Goal: Task Accomplishment & Management: Use online tool/utility

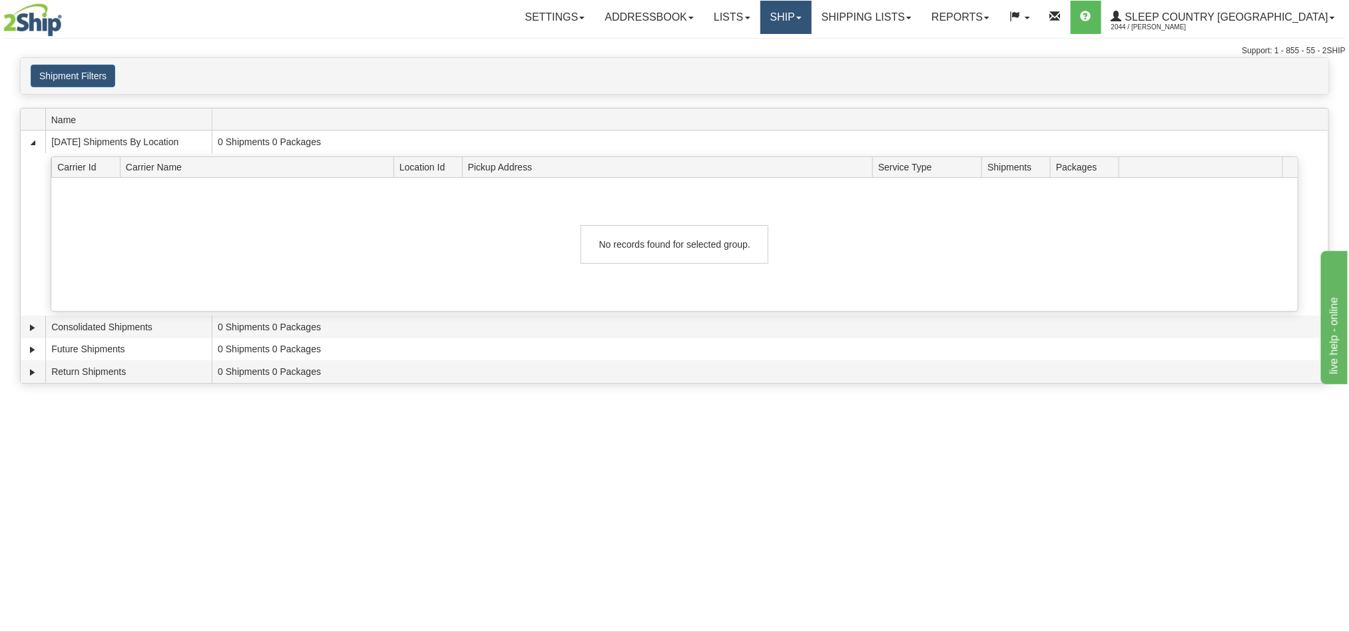
click at [812, 20] on link "Ship" at bounding box center [785, 17] width 51 height 33
click at [798, 67] on span "OnHold / Order Queue" at bounding box center [751, 64] width 94 height 11
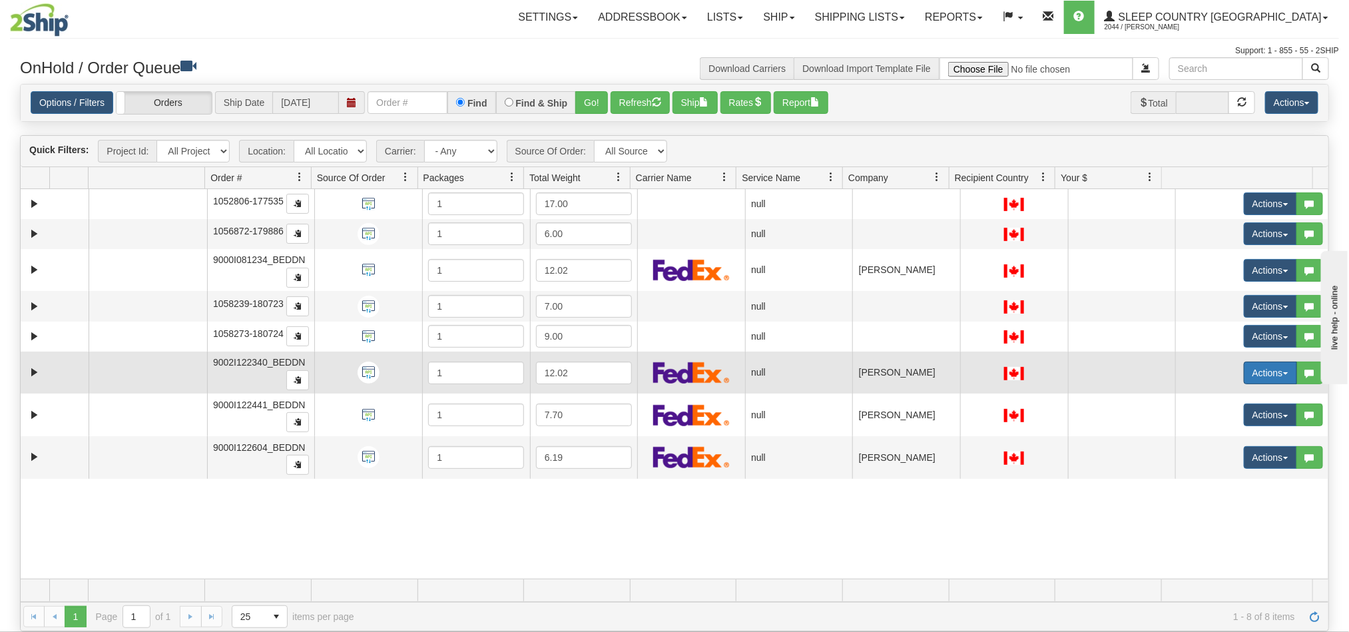
click at [1244, 378] on button "Actions" at bounding box center [1270, 373] width 53 height 23
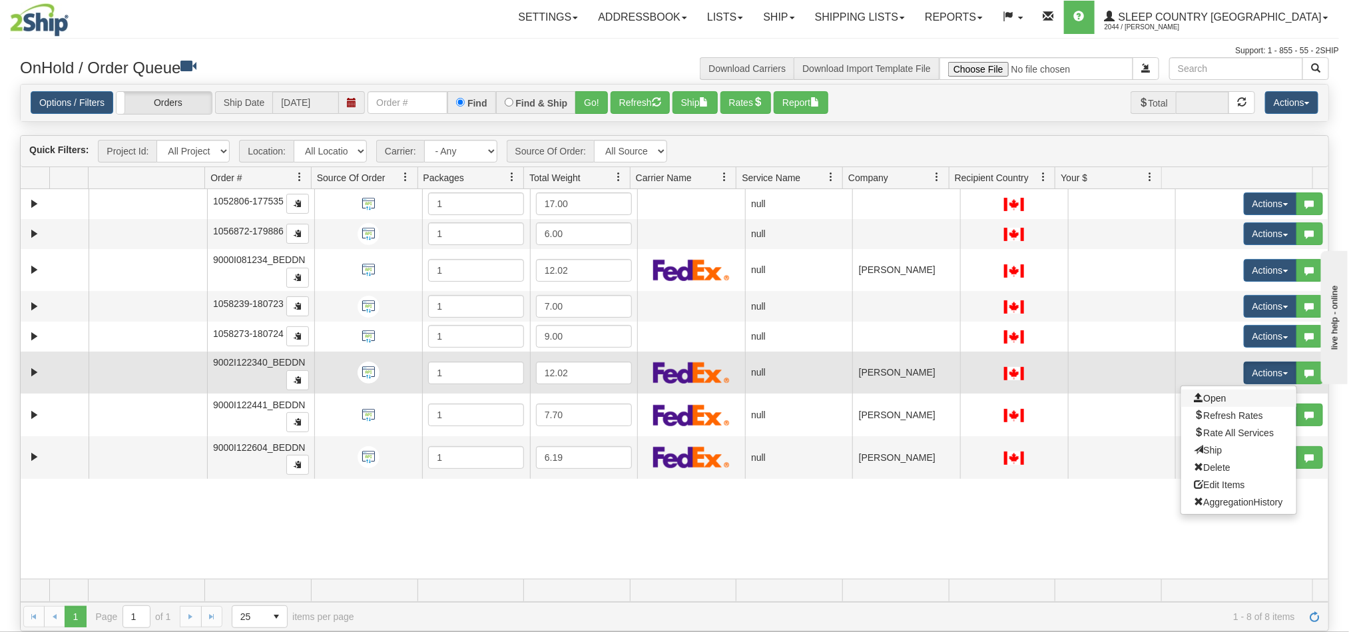
click at [1195, 407] on link "Open" at bounding box center [1238, 398] width 115 height 17
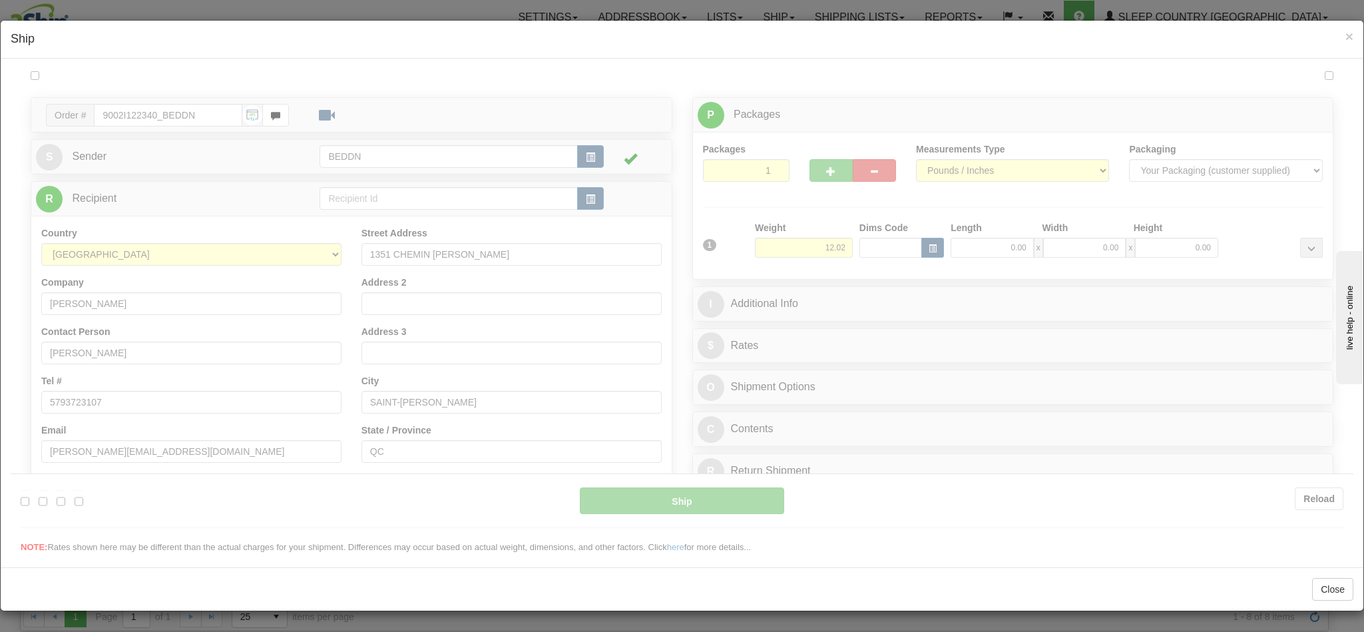
type input "11:38"
type input "16:00"
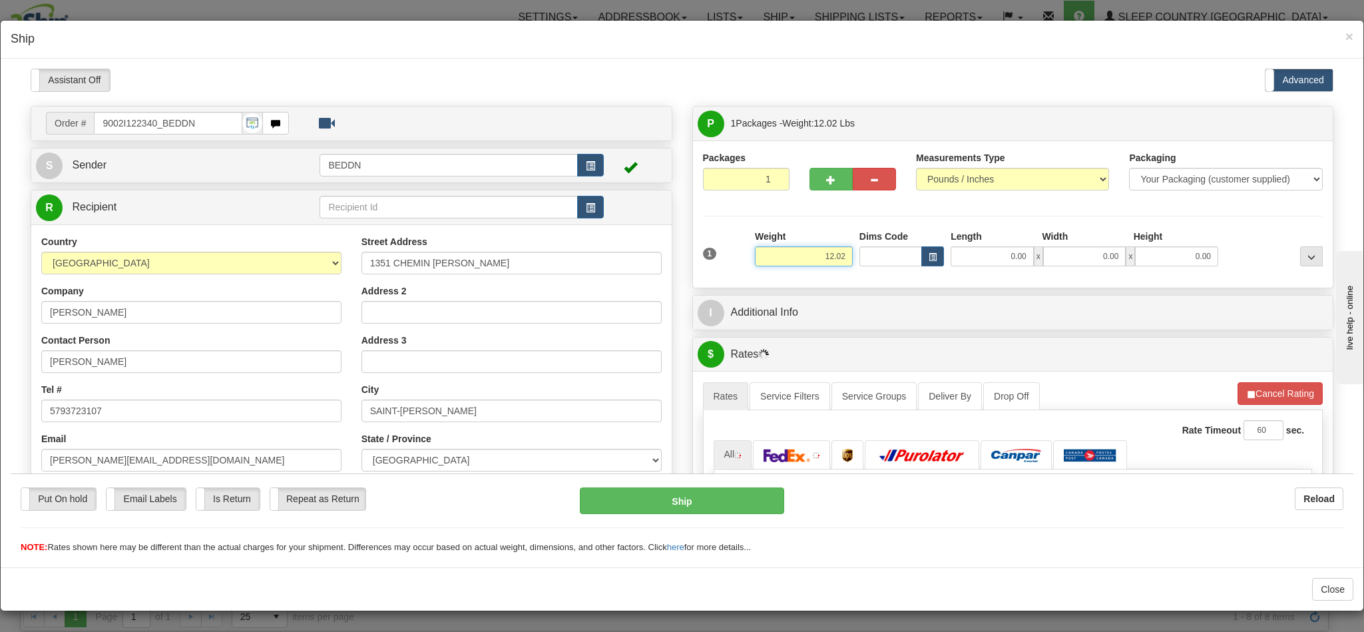
drag, startPoint x: 796, startPoint y: 254, endPoint x: 806, endPoint y: 260, distance: 11.6
click at [806, 260] on input "12.02" at bounding box center [804, 256] width 98 height 20
drag, startPoint x: 800, startPoint y: 262, endPoint x: 826, endPoint y: 260, distance: 25.4
click at [826, 260] on input "12.02" at bounding box center [804, 256] width 98 height 20
type input "5.00"
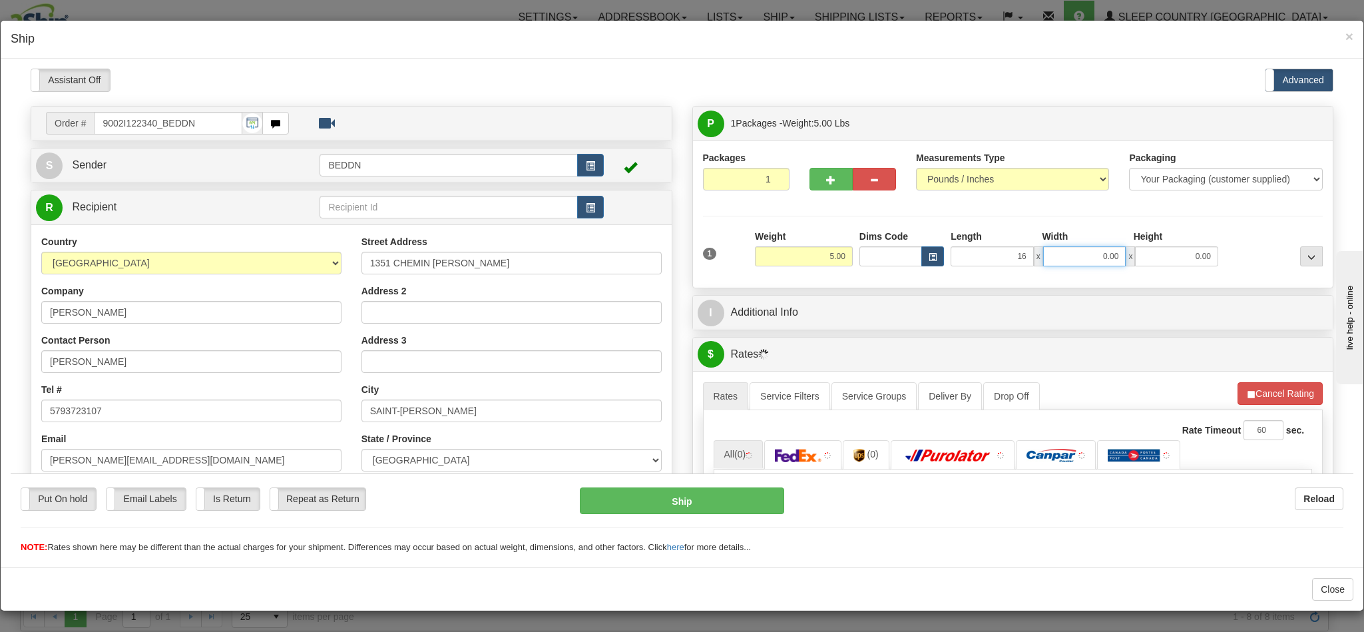
type input "16.00"
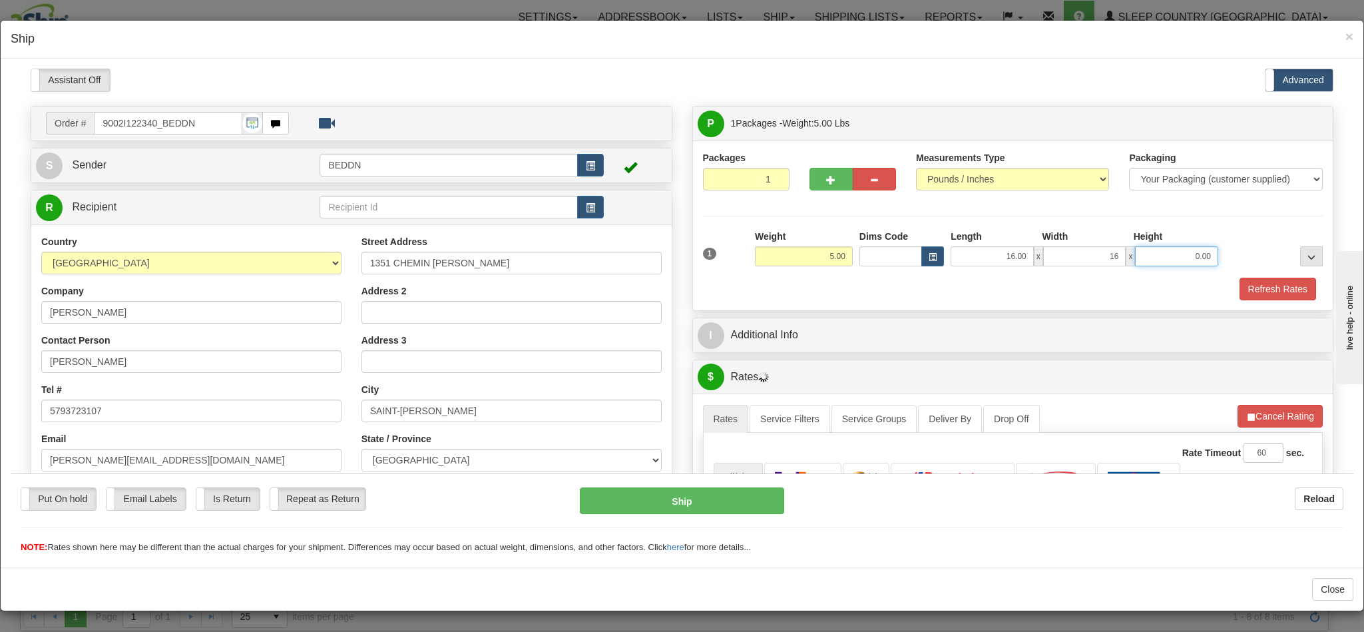
type input "16.00"
type input "10.00"
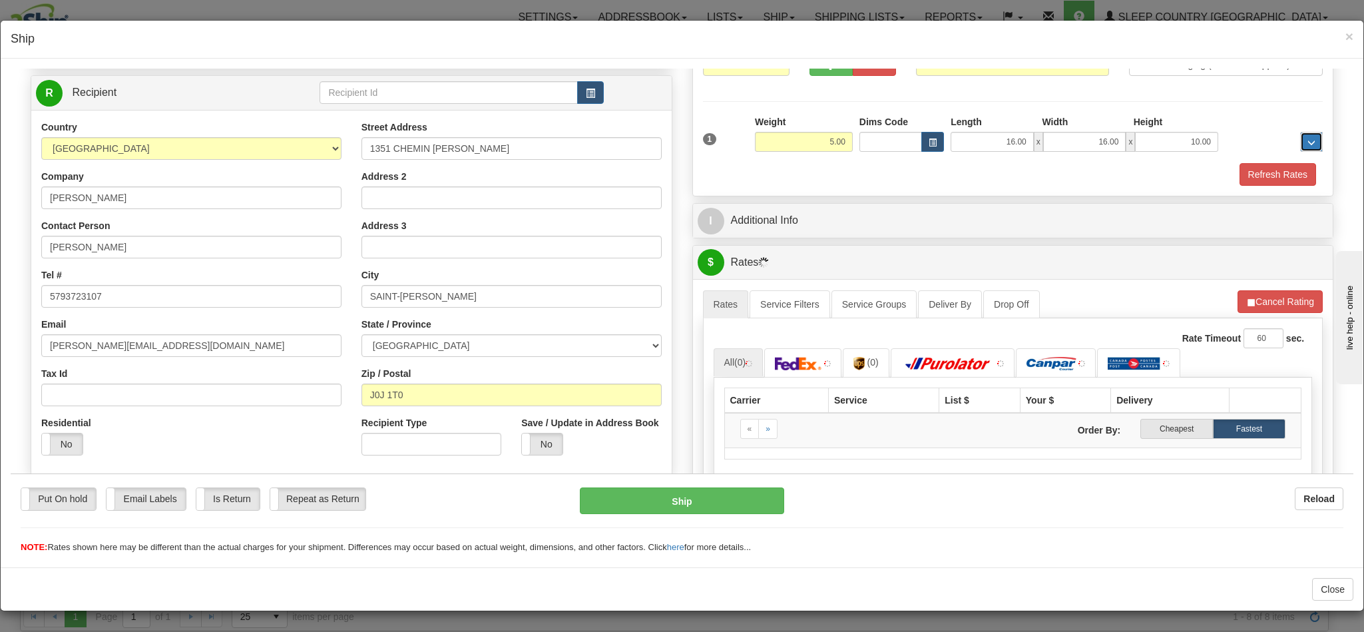
scroll to position [300, 0]
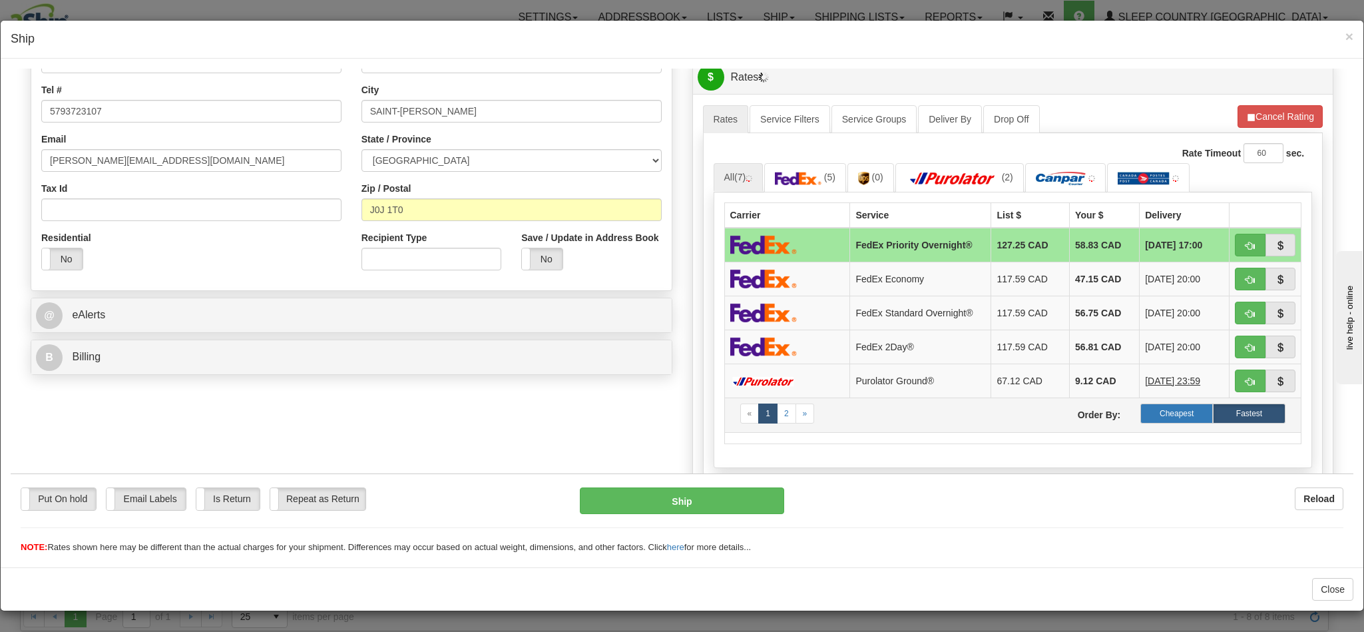
click at [1143, 420] on label "Cheapest" at bounding box center [1177, 413] width 73 height 20
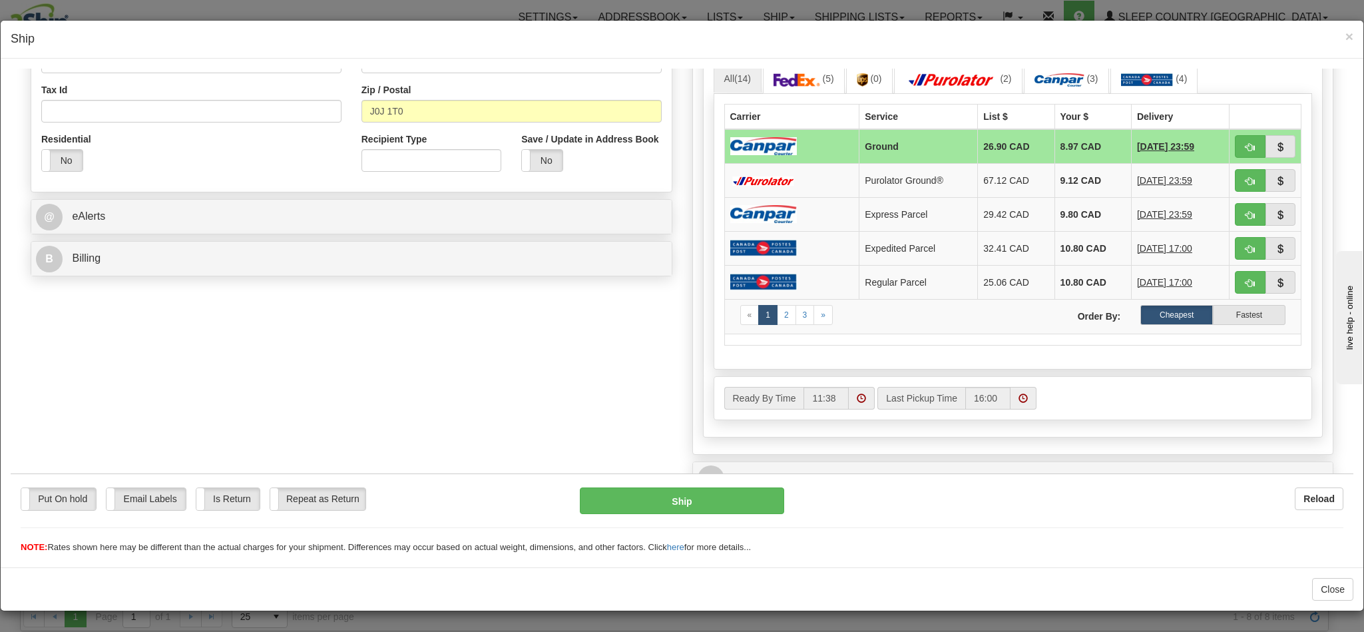
scroll to position [400, 0]
click at [1143, 316] on label "Cheapest" at bounding box center [1177, 313] width 73 height 20
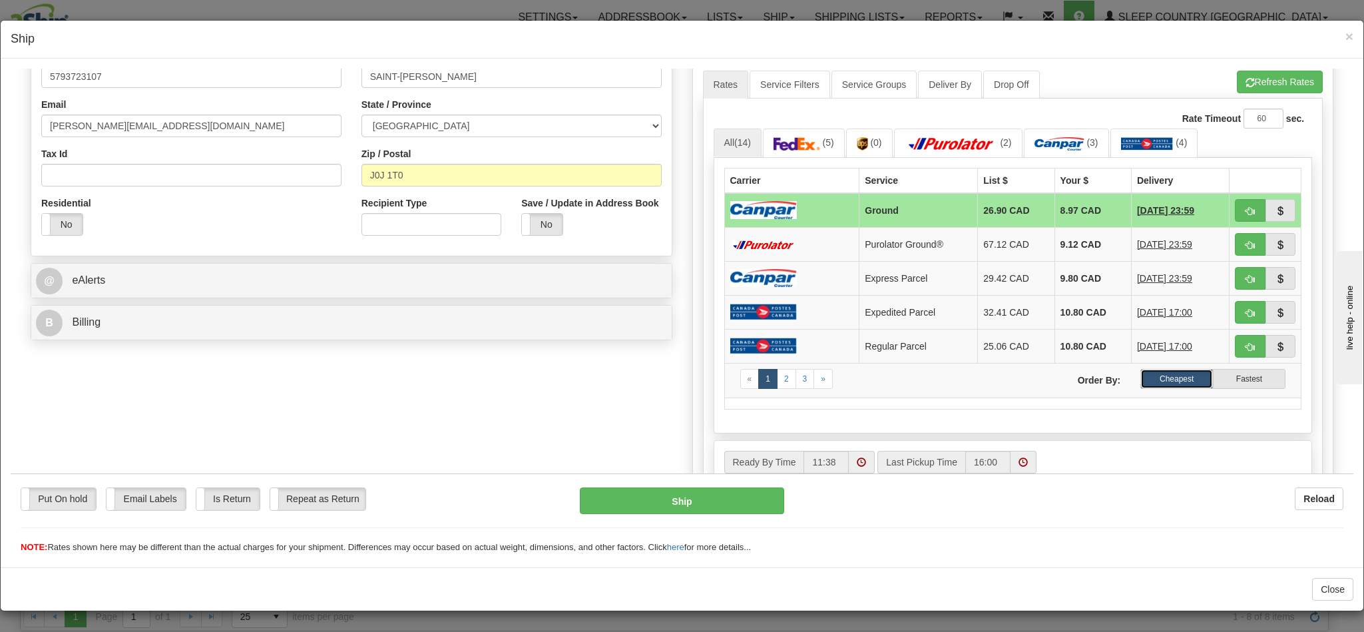
scroll to position [300, 0]
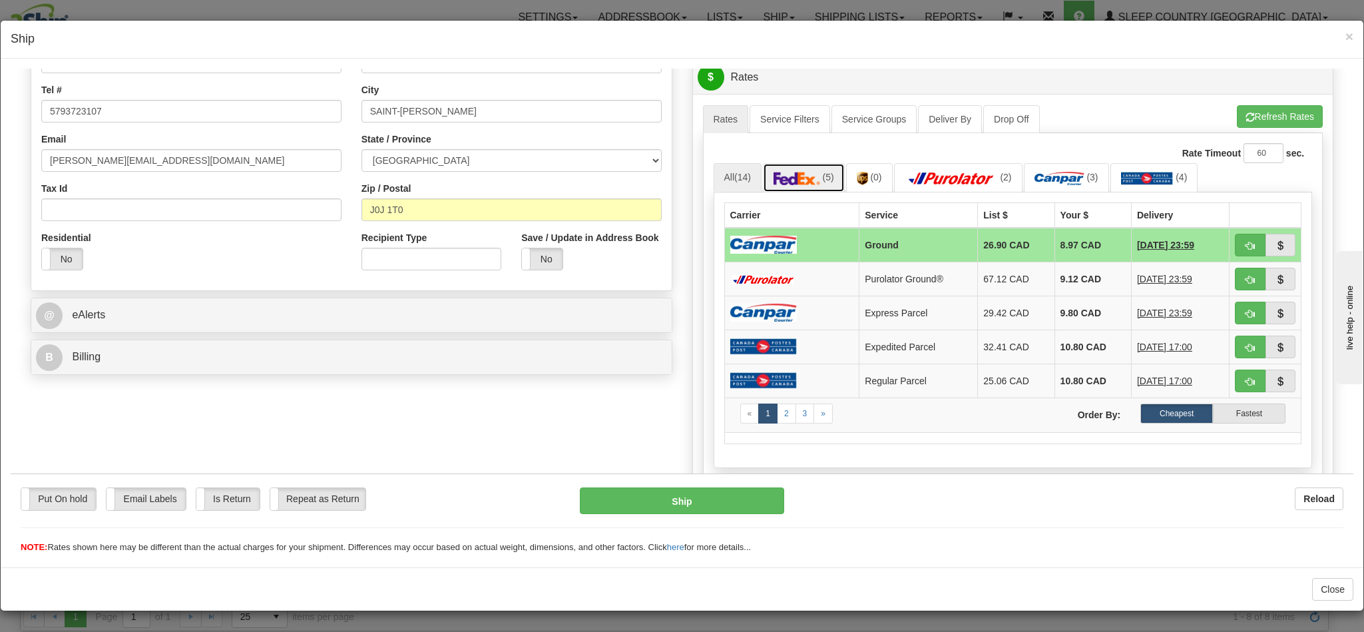
click at [788, 177] on img at bounding box center [797, 177] width 47 height 13
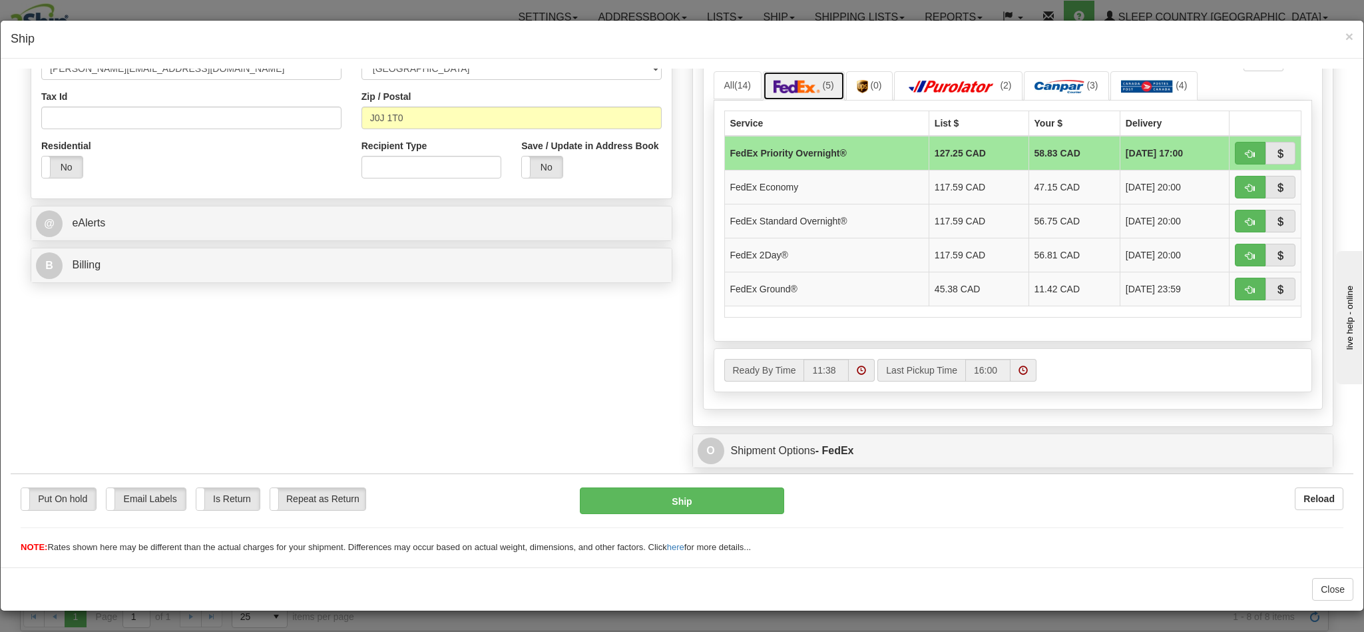
scroll to position [499, 0]
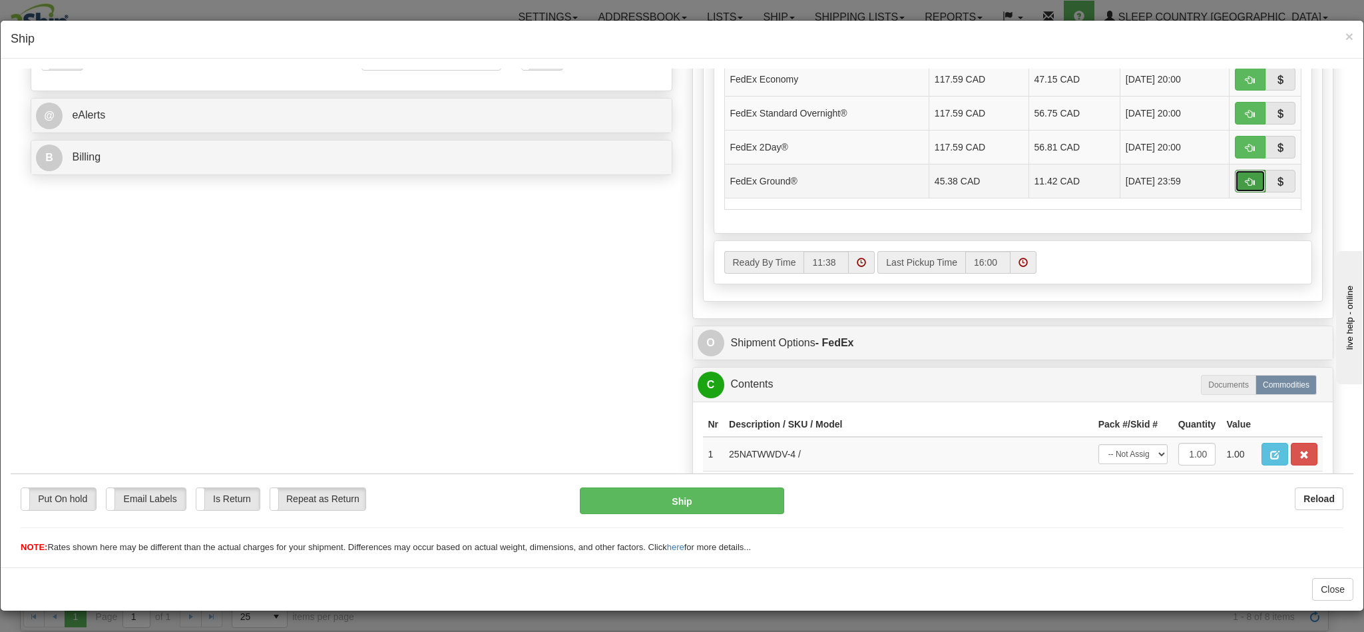
click at [1246, 186] on span "button" at bounding box center [1250, 181] width 9 height 9
type input "92"
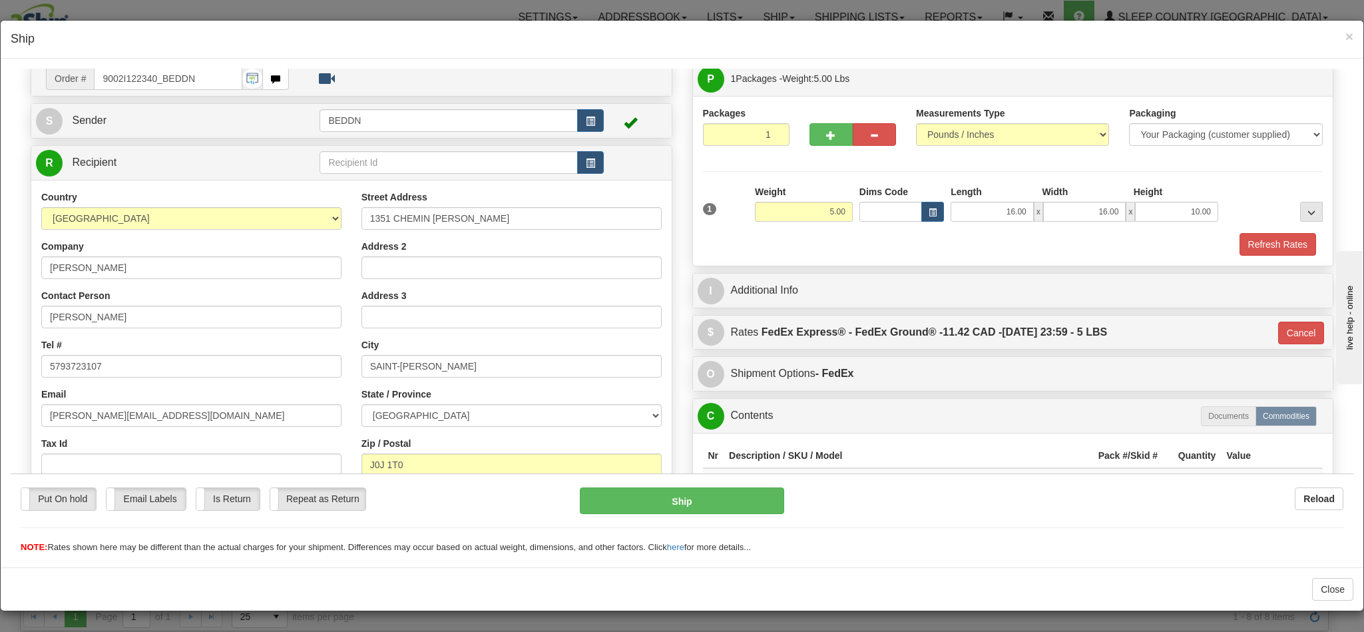
scroll to position [0, 0]
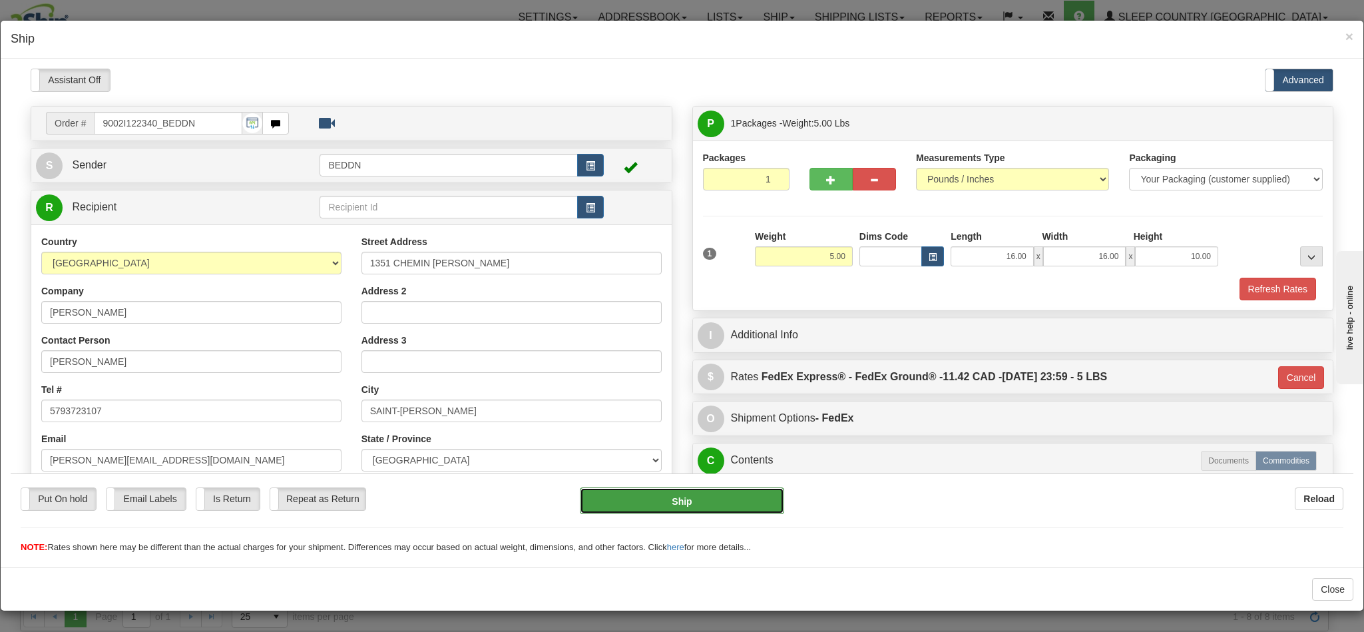
click at [650, 501] on button "Ship" at bounding box center [682, 500] width 204 height 27
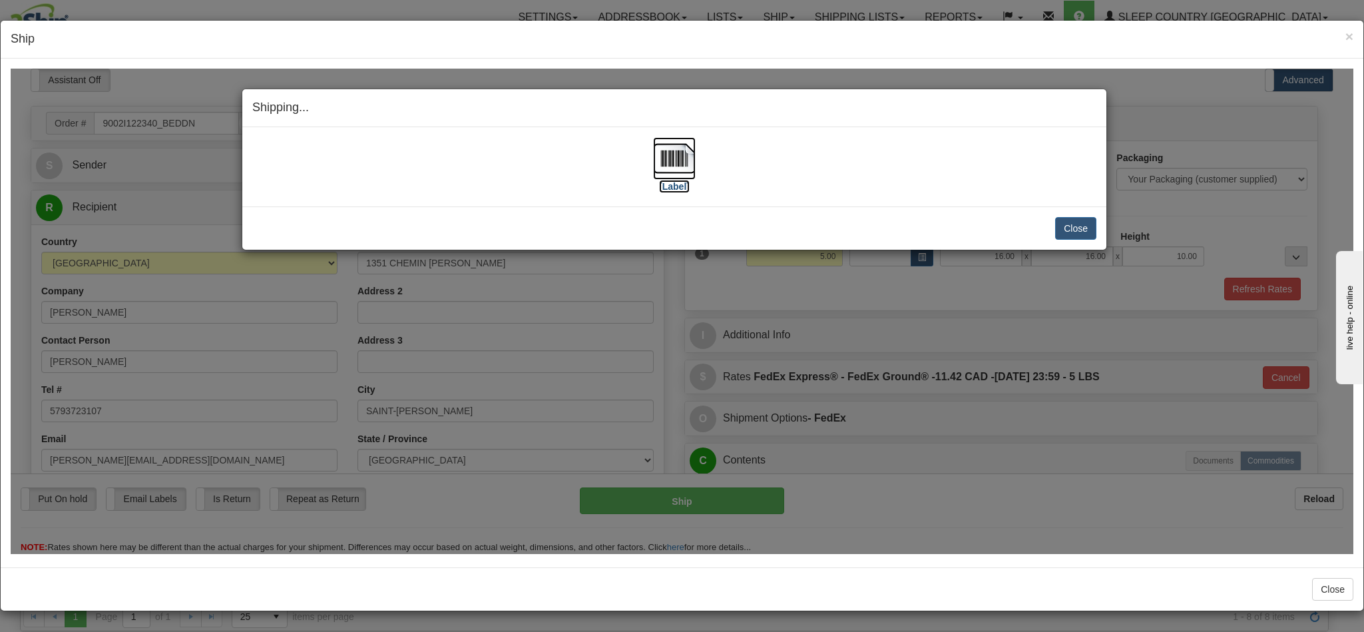
click at [668, 162] on img at bounding box center [674, 158] width 43 height 43
click at [1074, 233] on button "Close" at bounding box center [1075, 227] width 41 height 23
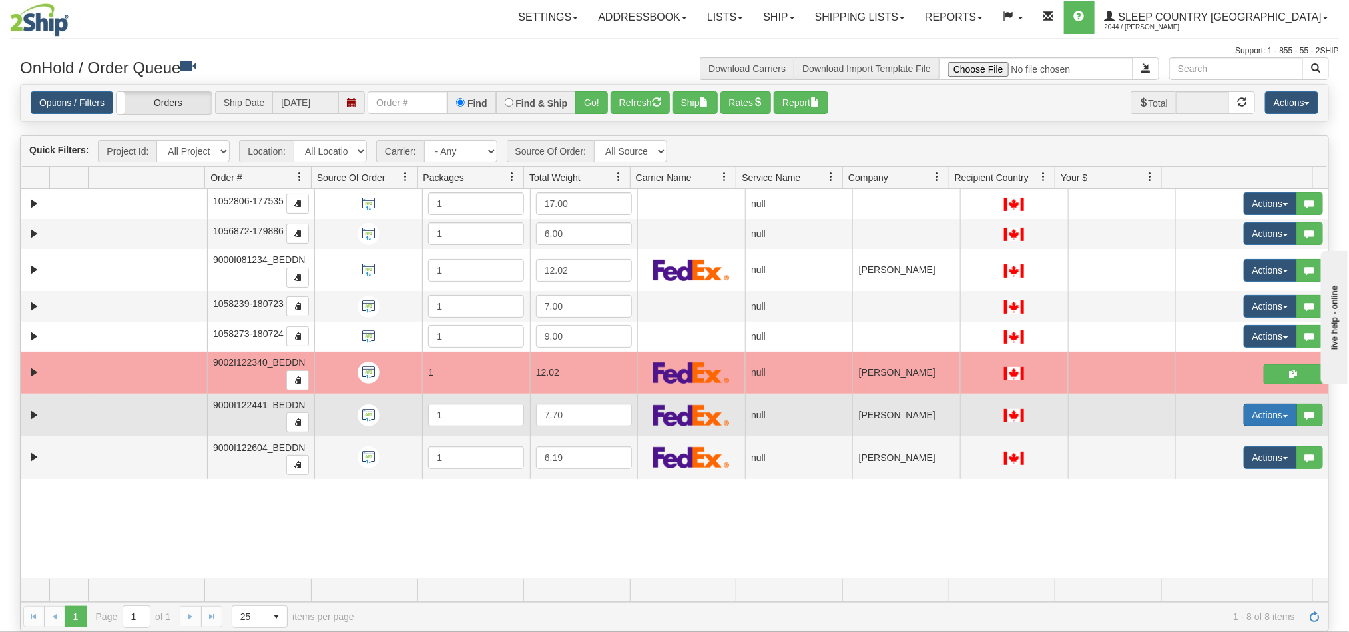
click at [1244, 420] on button "Actions" at bounding box center [1270, 415] width 53 height 23
click at [1201, 443] on span "Open" at bounding box center [1211, 440] width 32 height 11
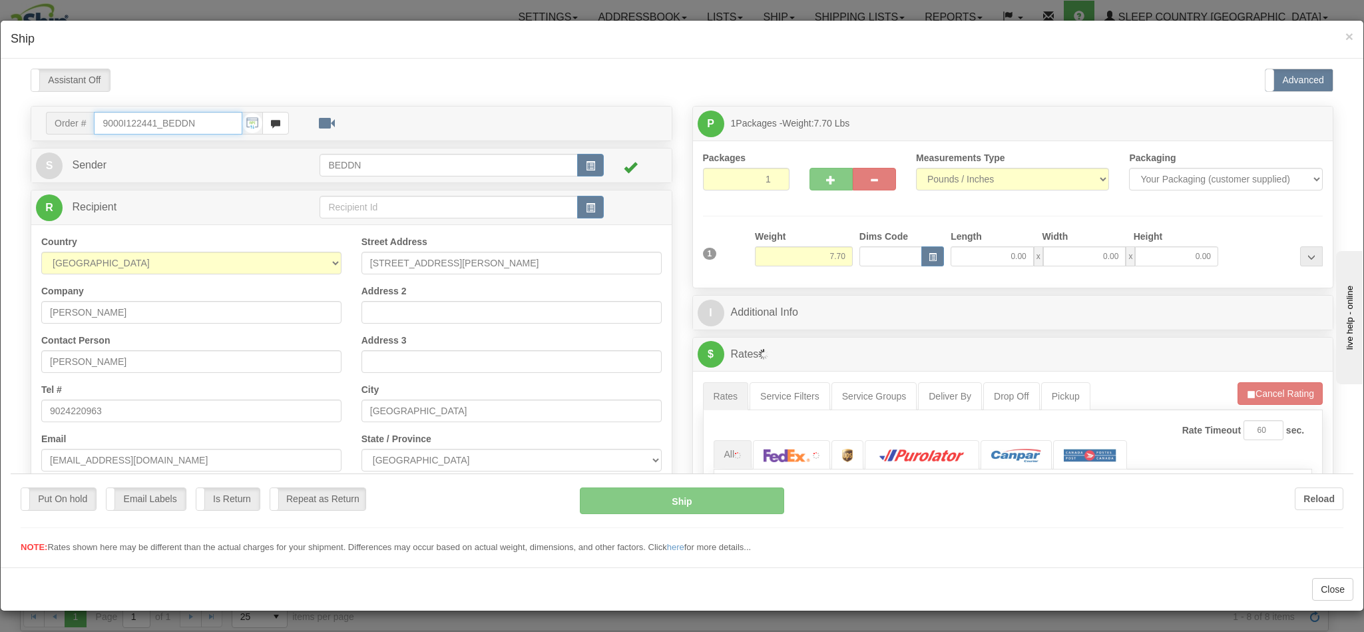
type input "11:40"
type input "16:00"
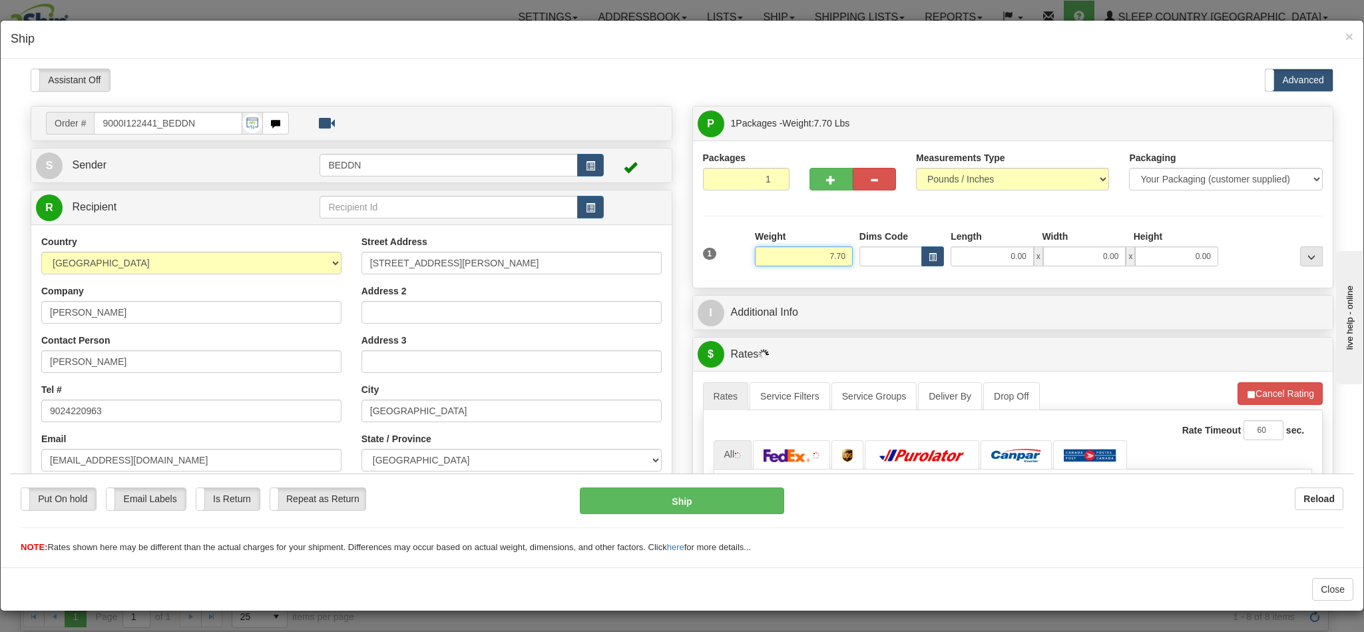
click at [806, 261] on input "7.70" at bounding box center [804, 256] width 98 height 20
drag, startPoint x: 794, startPoint y: 263, endPoint x: 852, endPoint y: 263, distance: 57.9
click at [852, 263] on div "1 Weight 7.70 Dims Code 0.00" at bounding box center [1013, 252] width 627 height 47
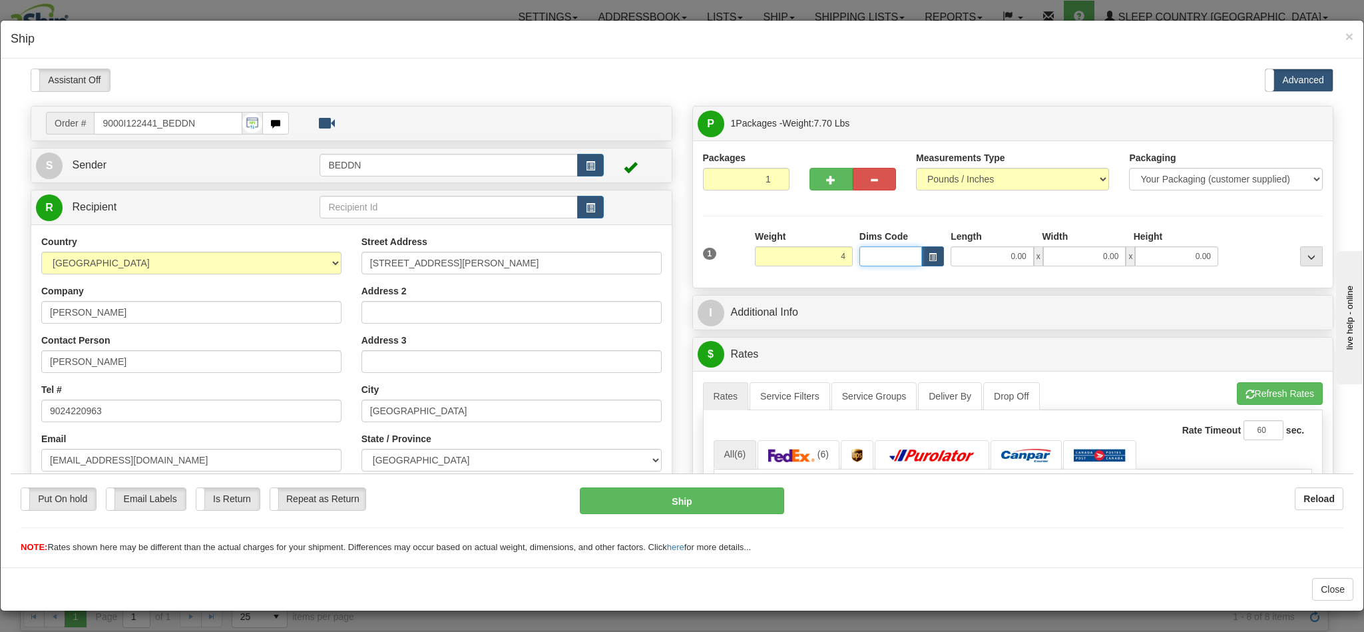
type input "4.00"
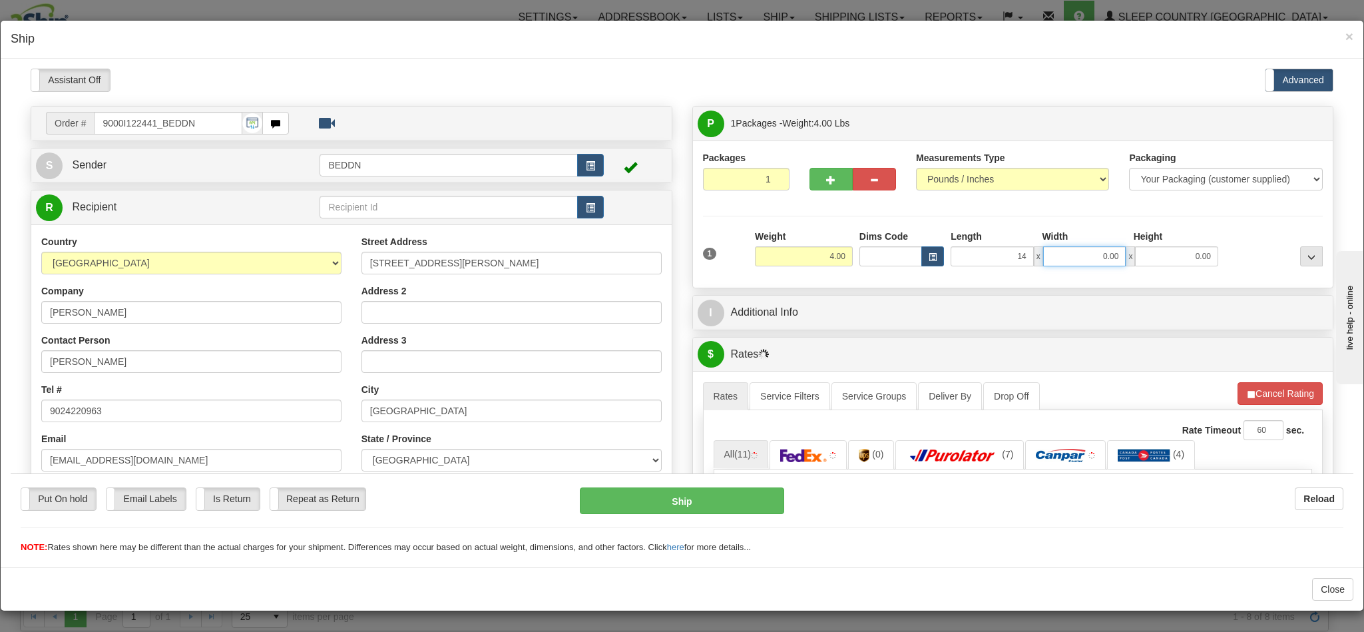
type input "14.00"
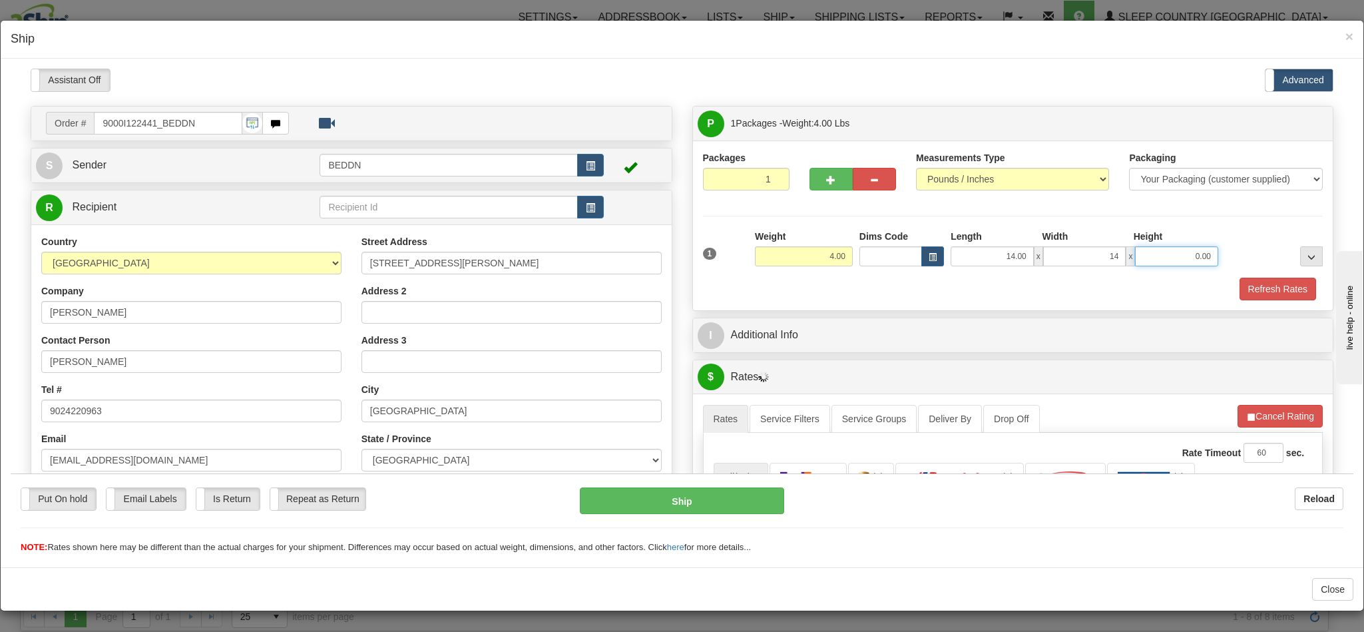
type input "14.00"
type input "10.00"
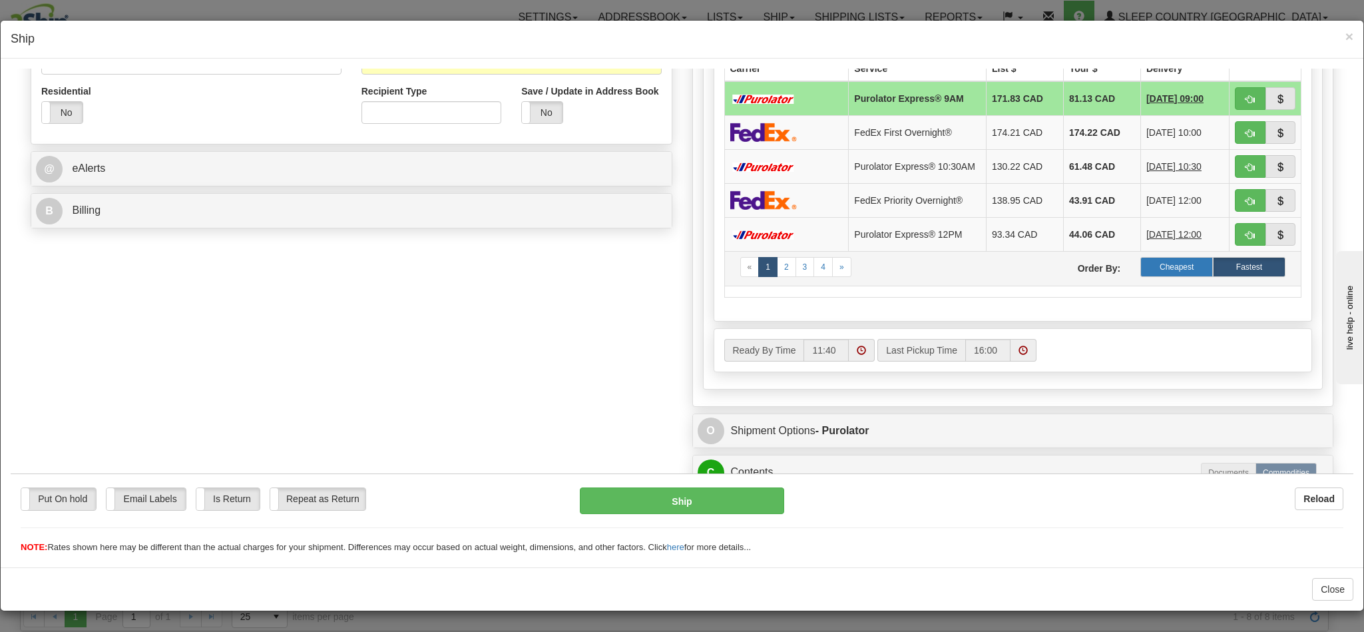
scroll to position [400, 0]
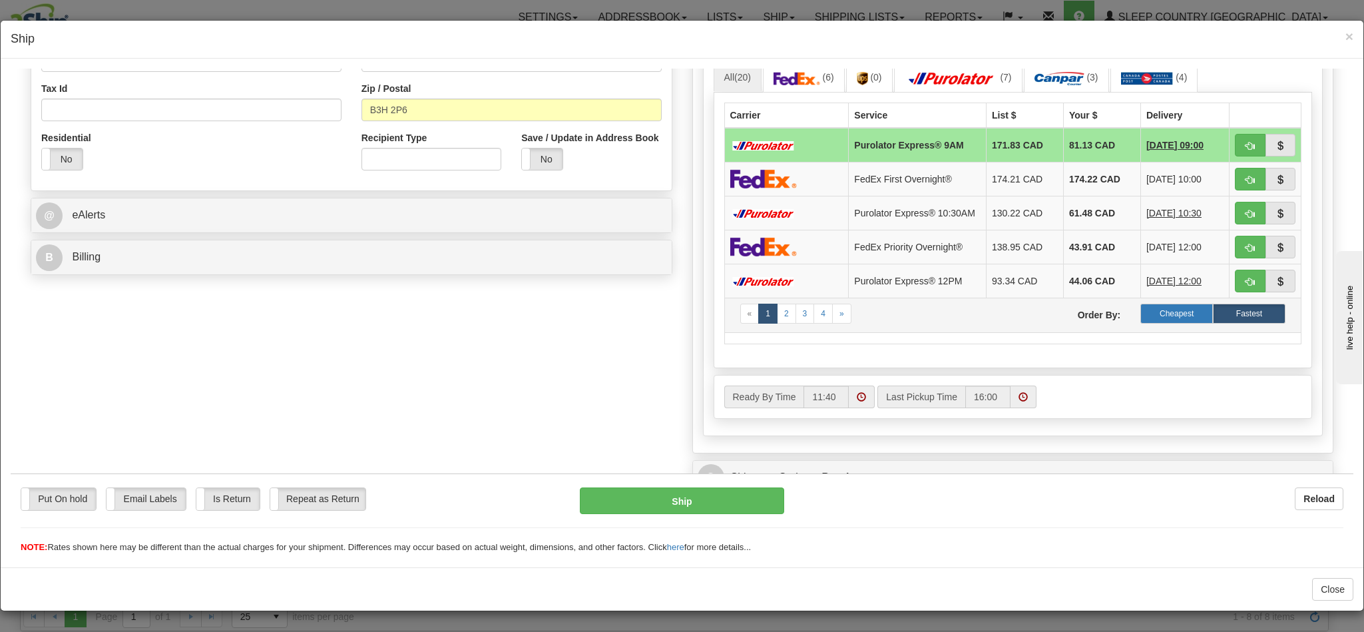
click at [1143, 323] on label "Cheapest" at bounding box center [1177, 313] width 73 height 20
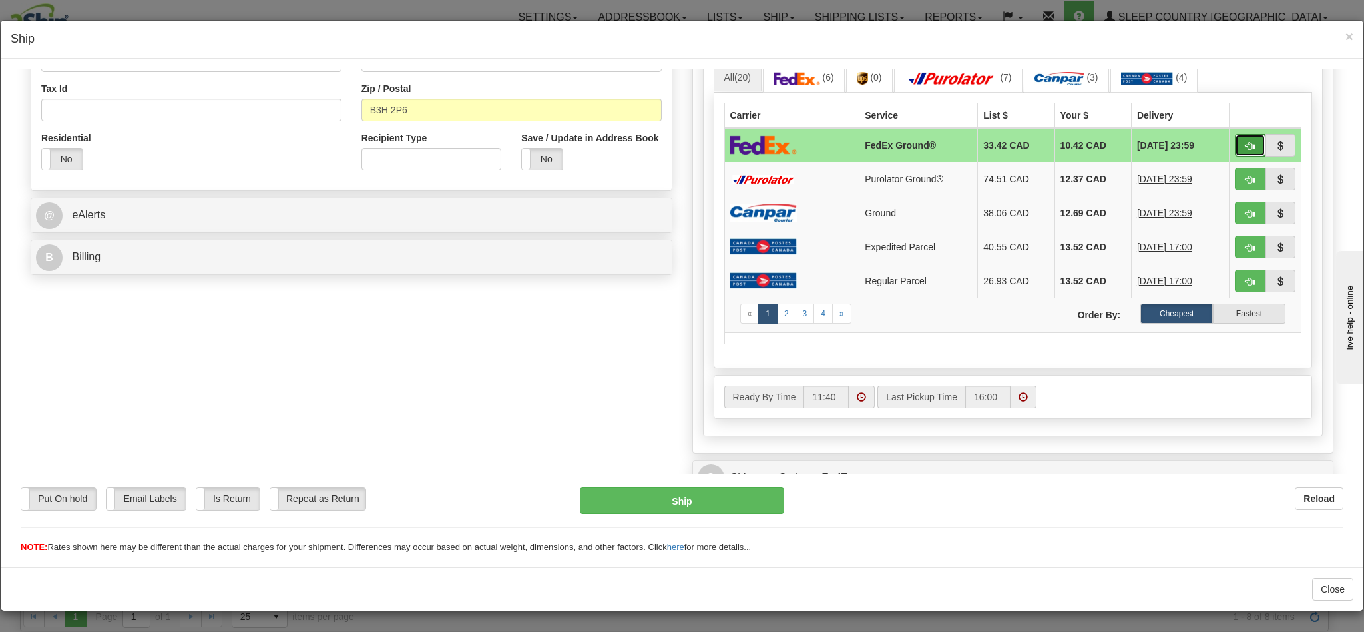
click at [1246, 150] on span "button" at bounding box center [1250, 145] width 9 height 9
type input "92"
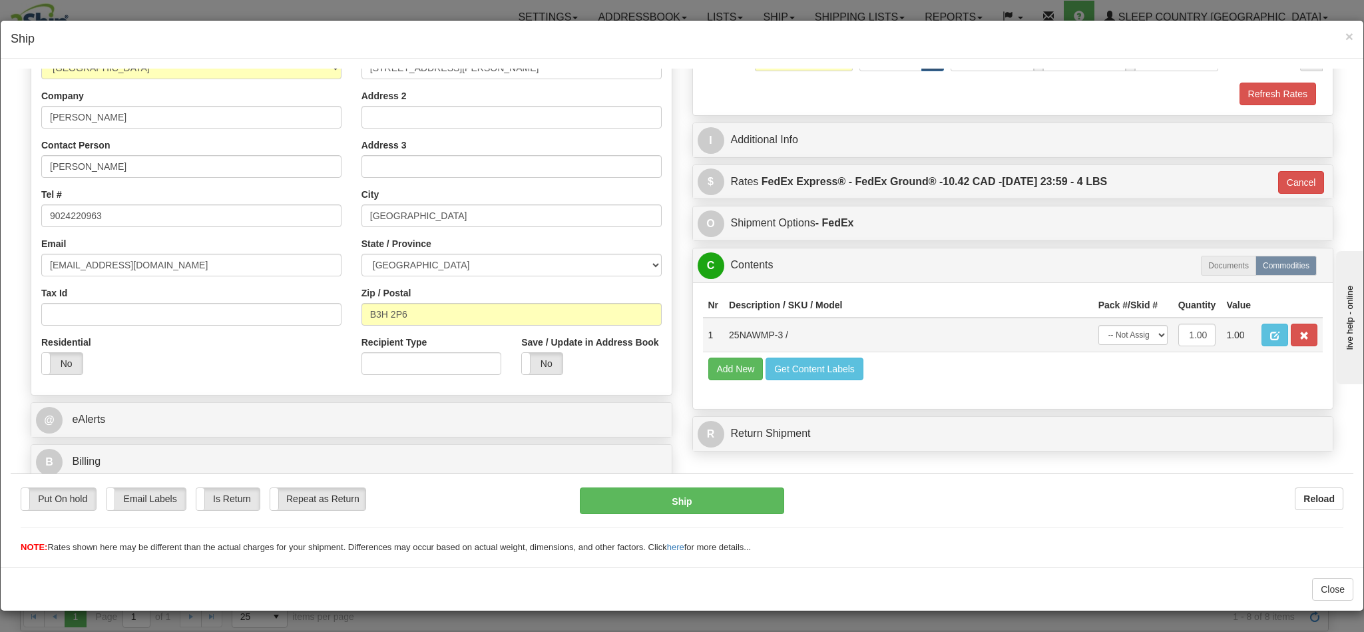
scroll to position [212, 0]
click at [698, 508] on button "Ship" at bounding box center [682, 500] width 204 height 27
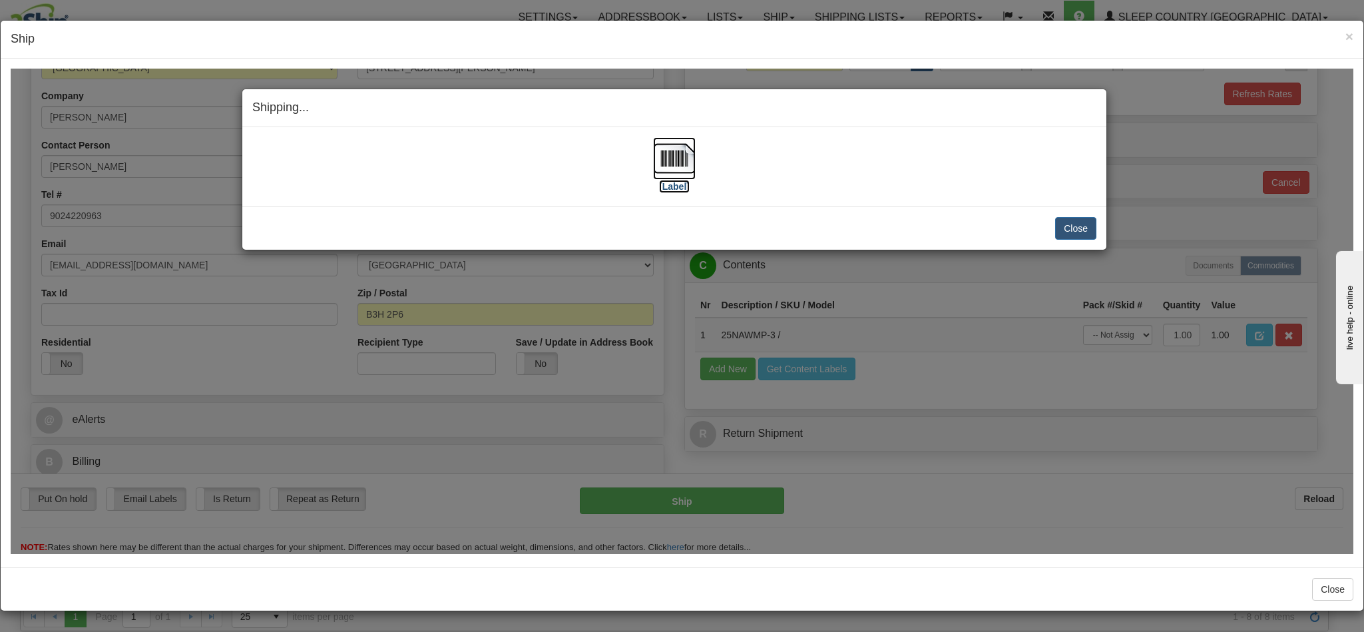
click at [676, 163] on img at bounding box center [674, 158] width 43 height 43
click at [1072, 223] on button "Close" at bounding box center [1075, 227] width 41 height 23
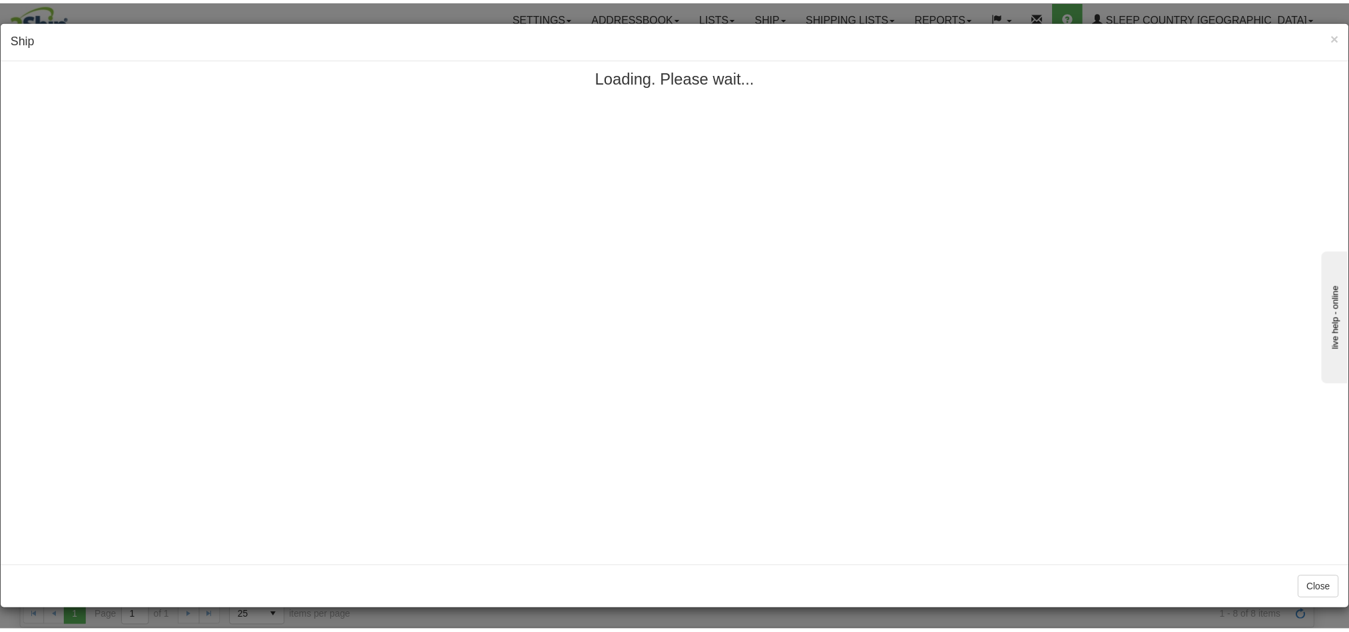
scroll to position [0, 0]
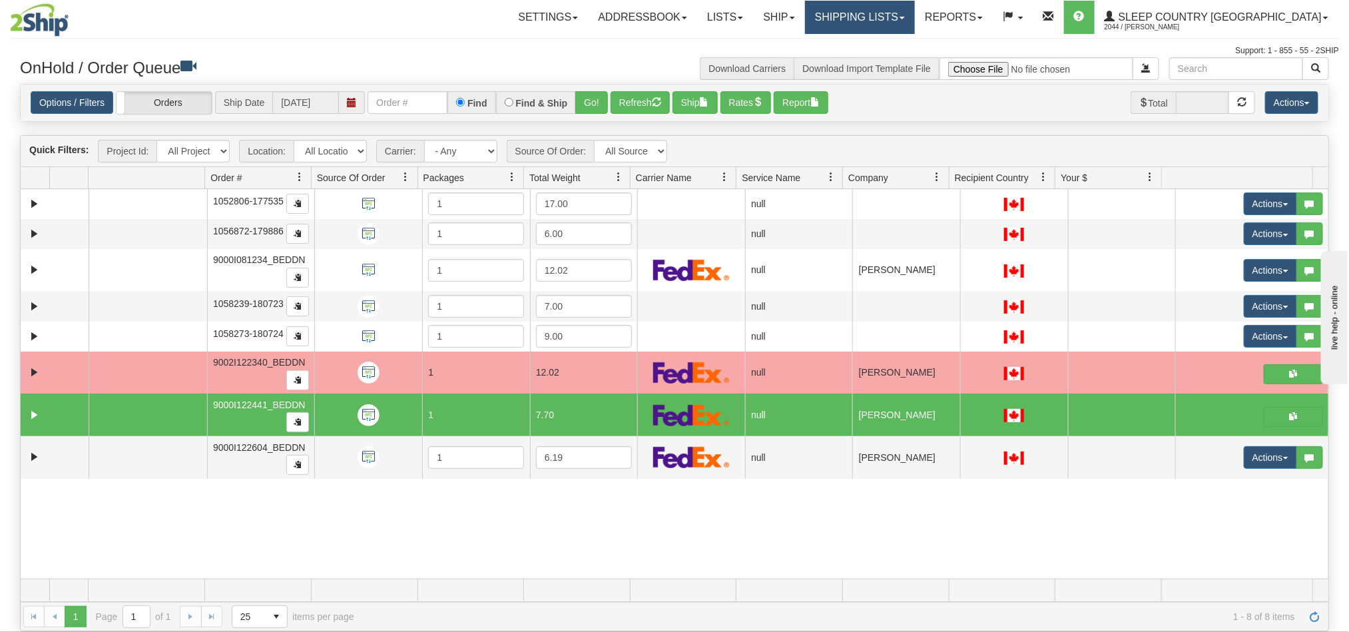
click at [915, 24] on link "Shipping lists" at bounding box center [860, 17] width 110 height 33
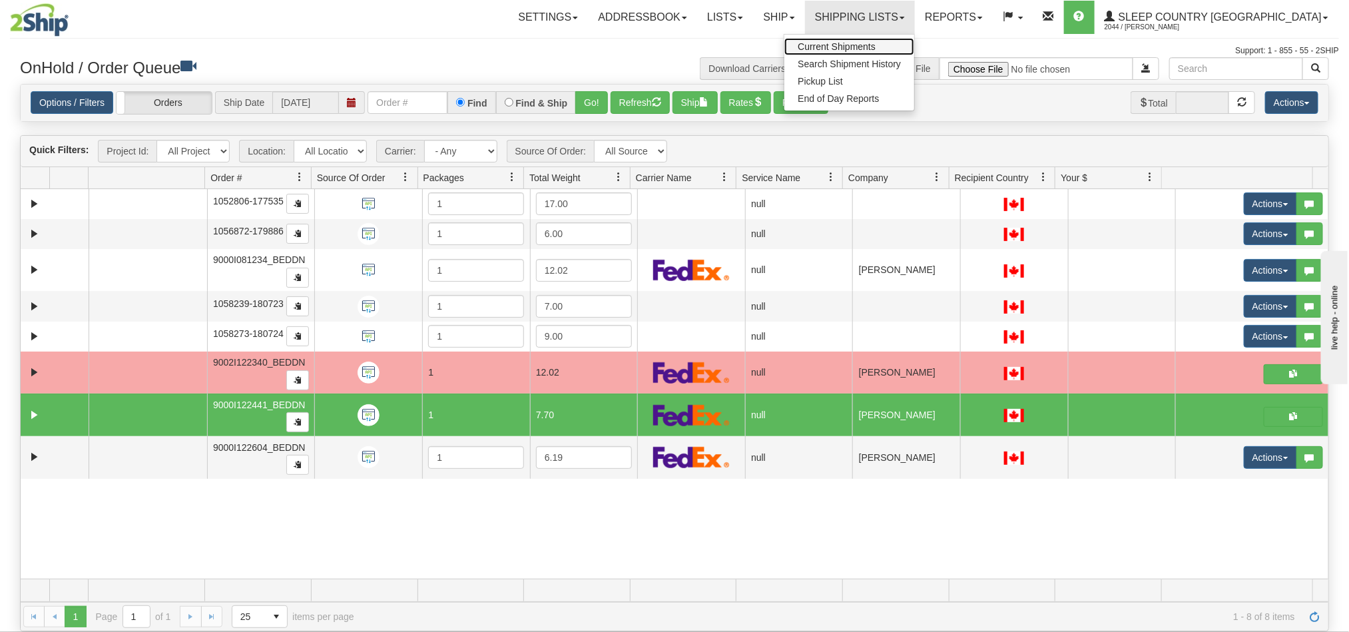
click at [876, 43] on span "Current Shipments" at bounding box center [837, 46] width 78 height 11
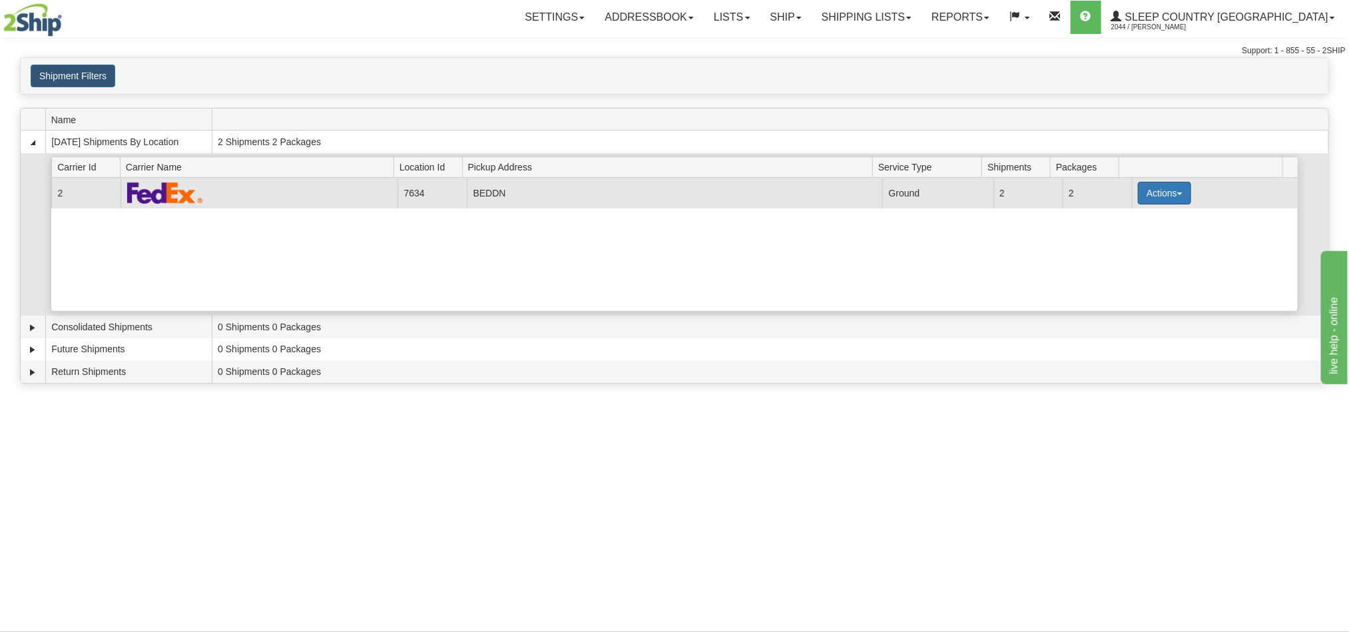
click at [1138, 186] on button "Actions" at bounding box center [1164, 193] width 53 height 23
click at [1133, 260] on link "Pickup" at bounding box center [1137, 252] width 107 height 17
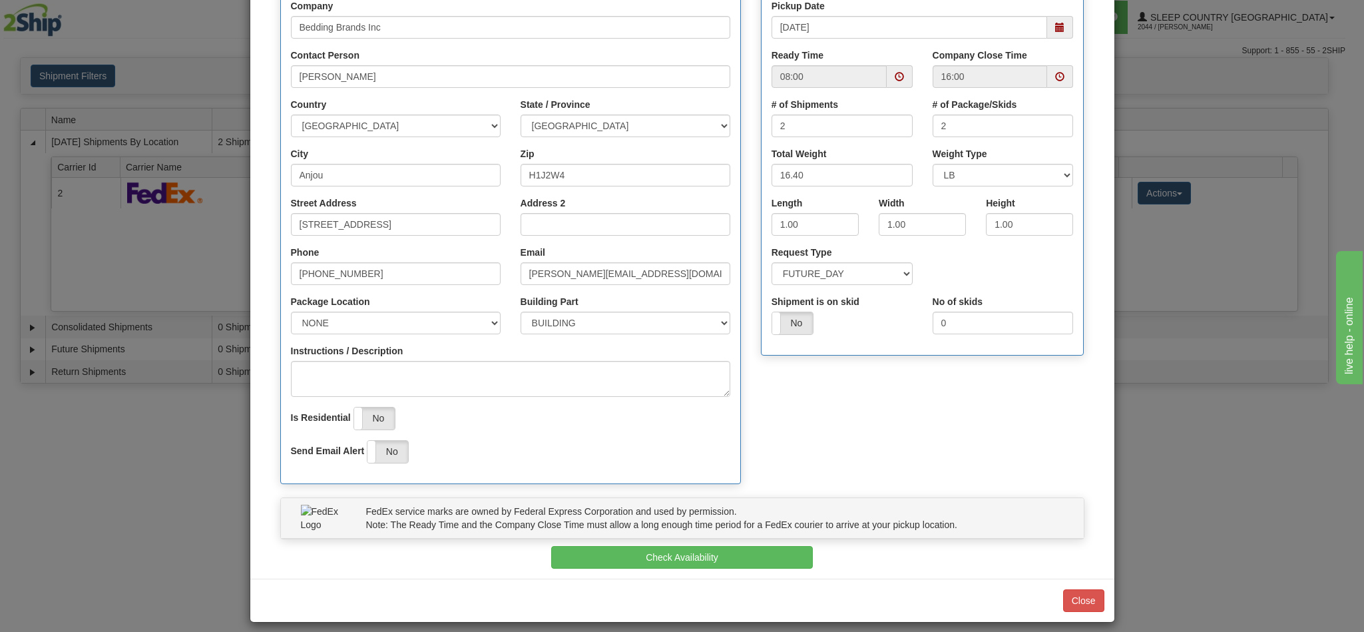
scroll to position [190, 0]
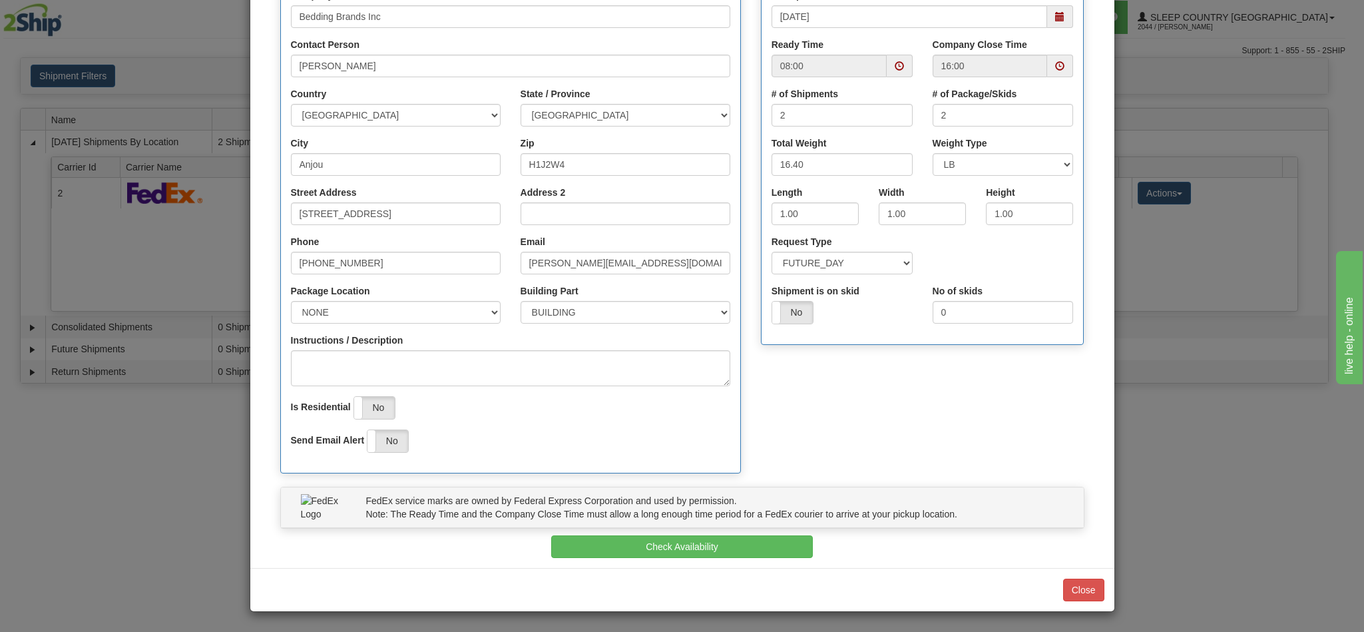
click at [698, 531] on div "FedEx service marks are owned by Federal Express Corporation and used by permis…" at bounding box center [682, 511] width 824 height 49
click at [694, 542] on button "Check Availability" at bounding box center [682, 546] width 262 height 23
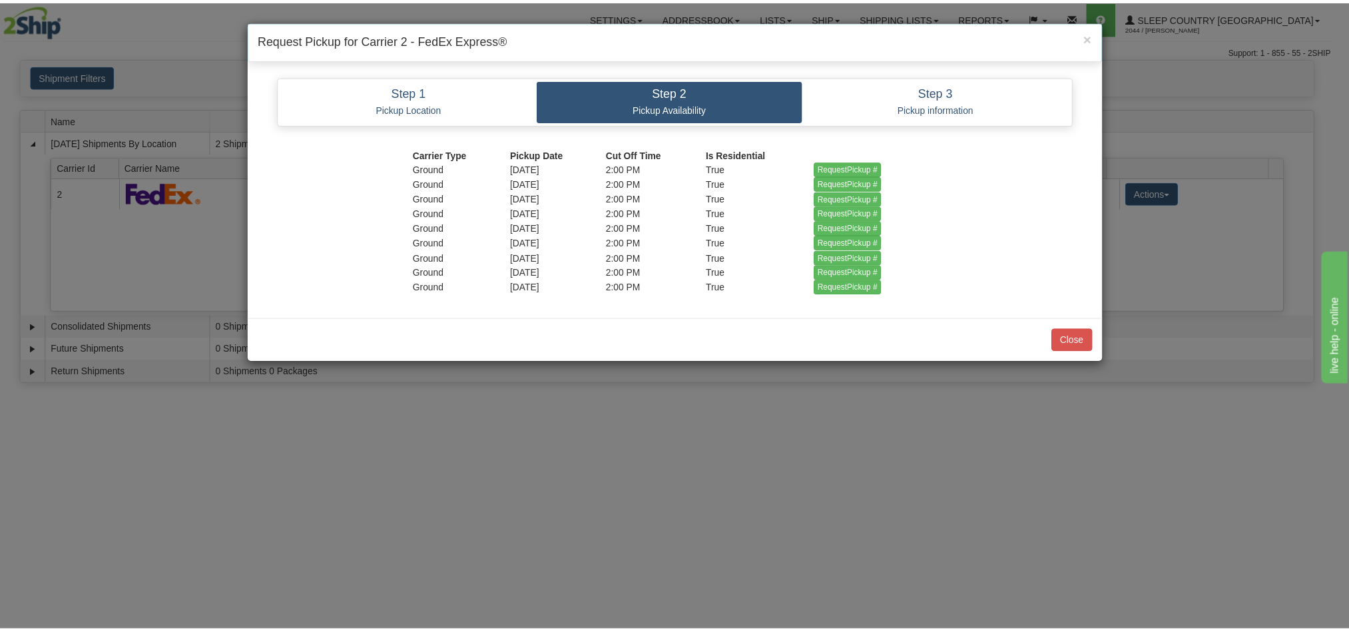
scroll to position [0, 0]
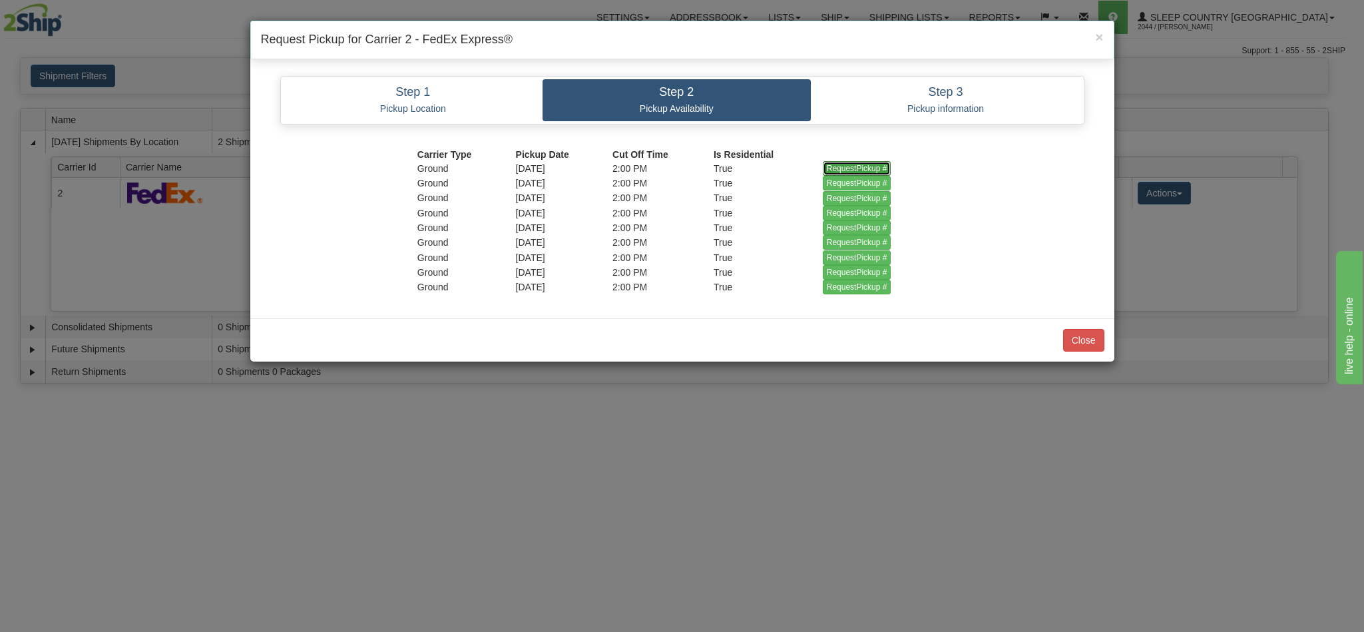
click at [837, 166] on input "RequestPickup #" at bounding box center [857, 168] width 69 height 15
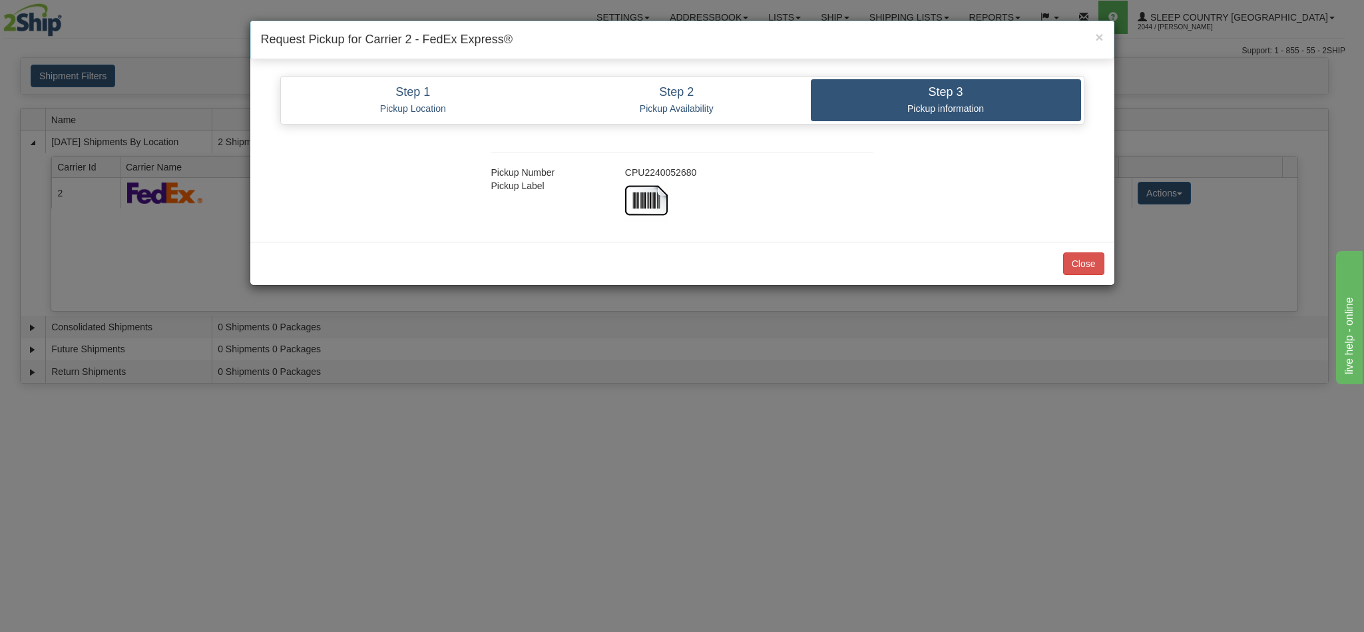
drag, startPoint x: 672, startPoint y: 178, endPoint x: 618, endPoint y: 178, distance: 53.9
click at [618, 178] on div "CPU2240052680" at bounding box center [749, 172] width 268 height 13
copy div "CPU2240052680"
click at [1091, 258] on button "Close" at bounding box center [1083, 263] width 41 height 23
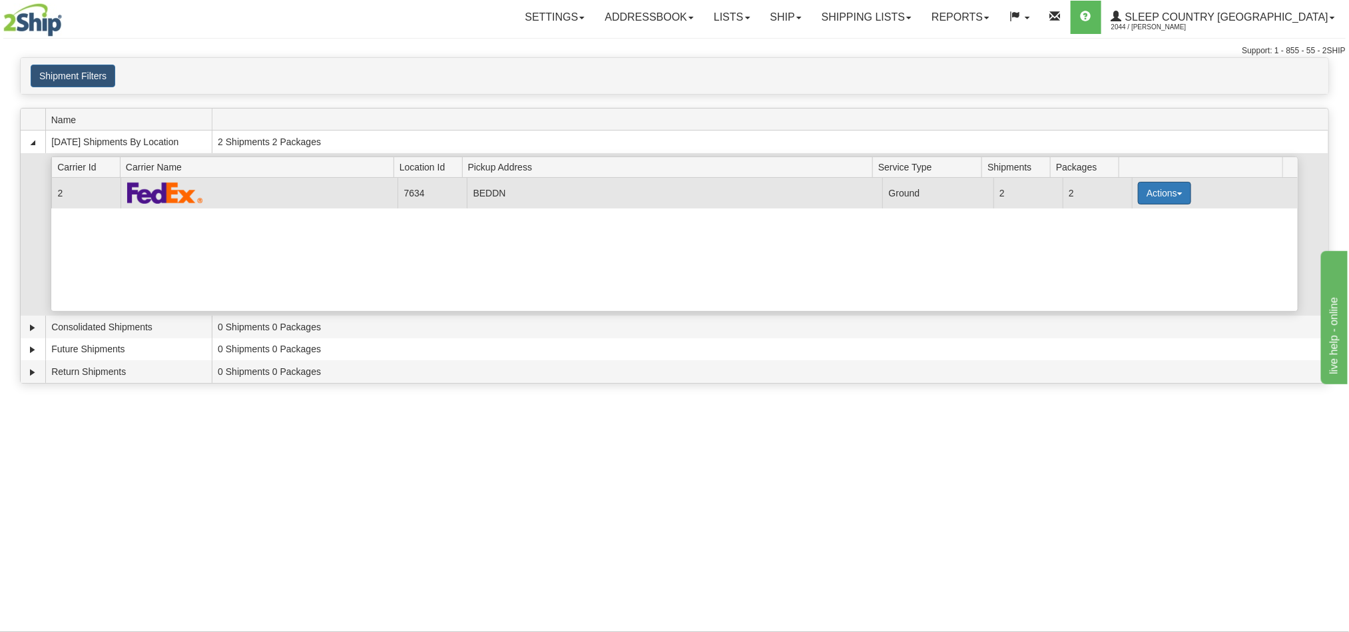
drag, startPoint x: 1161, startPoint y: 198, endPoint x: 1165, endPoint y: 206, distance: 8.9
click at [1161, 202] on button "Actions" at bounding box center [1164, 193] width 53 height 23
click at [1117, 222] on span "Details" at bounding box center [1115, 217] width 36 height 9
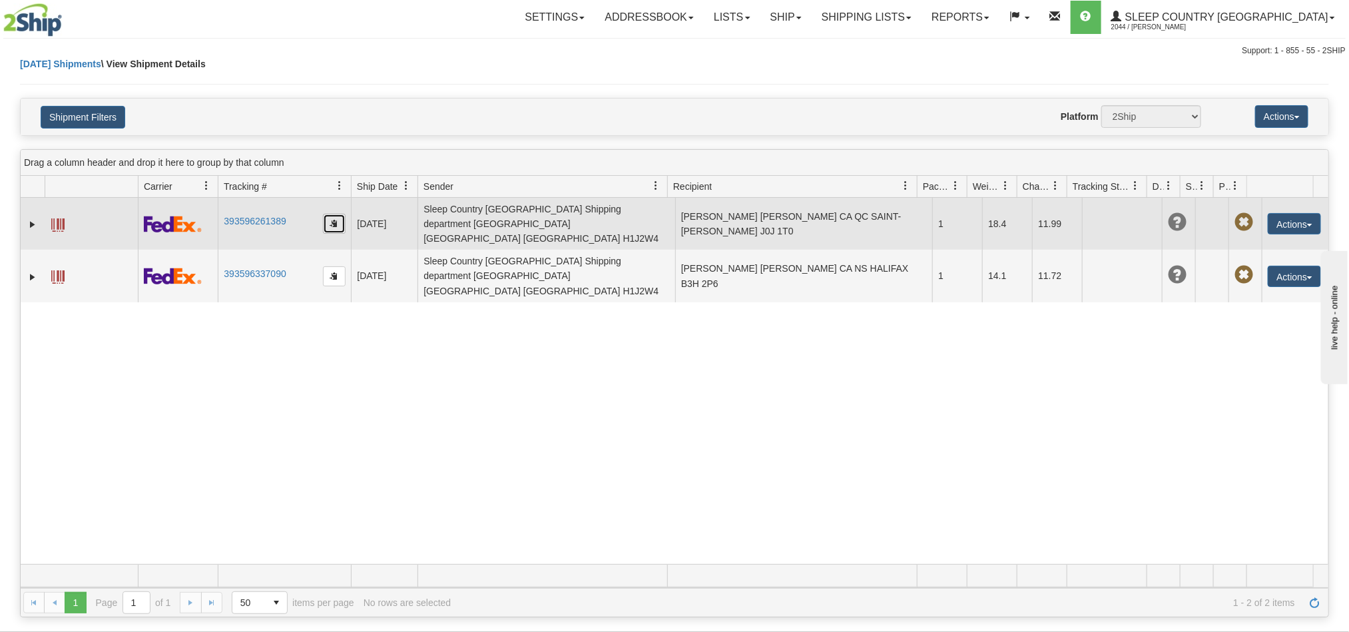
click at [340, 220] on button "button" at bounding box center [334, 224] width 23 height 20
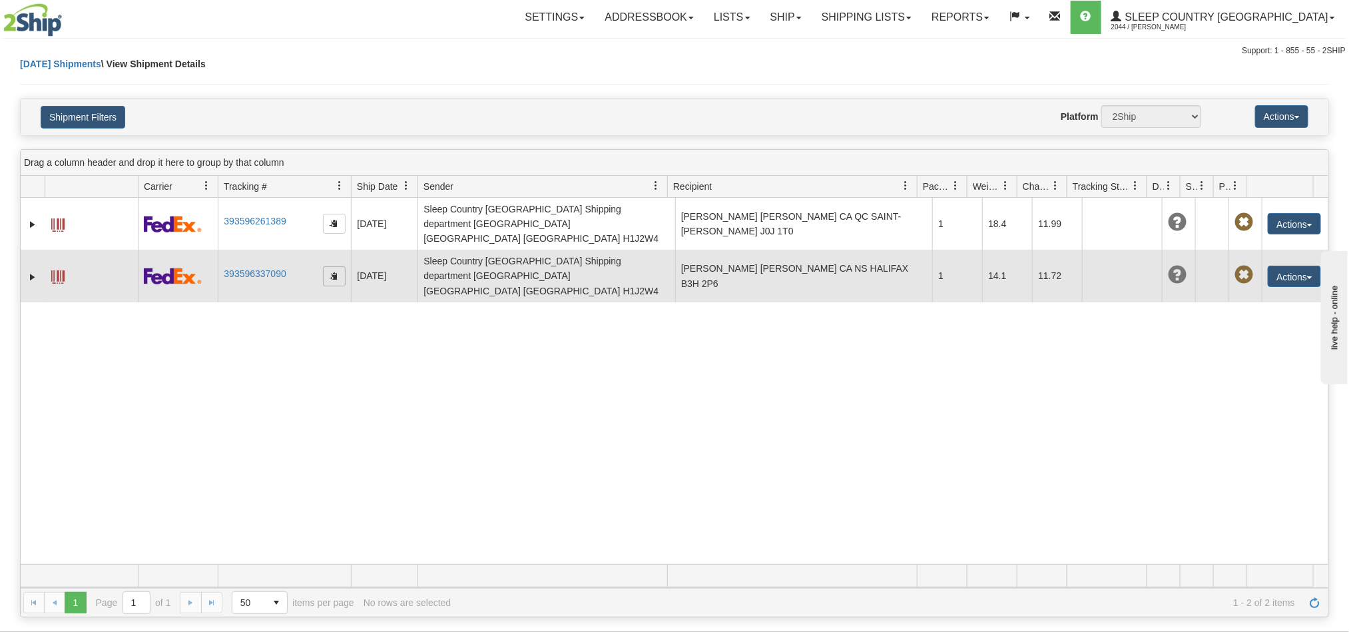
click at [332, 272] on span "button" at bounding box center [334, 276] width 8 height 8
